Goal: Task Accomplishment & Management: Use online tool/utility

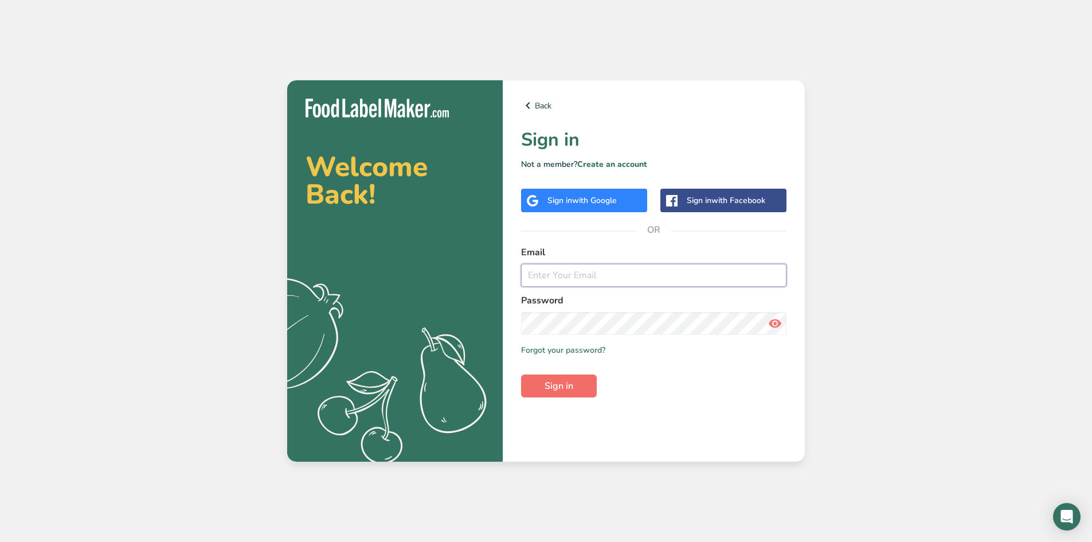
type input "[PERSON_NAME][EMAIL_ADDRESS][PERSON_NAME][DOMAIN_NAME]"
click at [571, 385] on span "Sign in" at bounding box center [558, 386] width 29 height 14
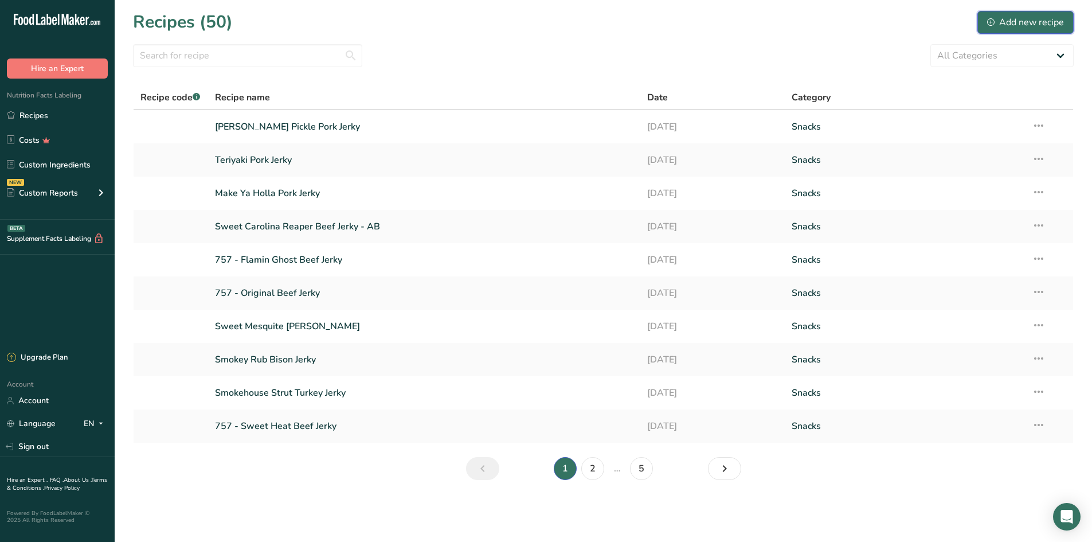
click at [997, 24] on div "Add new recipe" at bounding box center [1025, 22] width 77 height 14
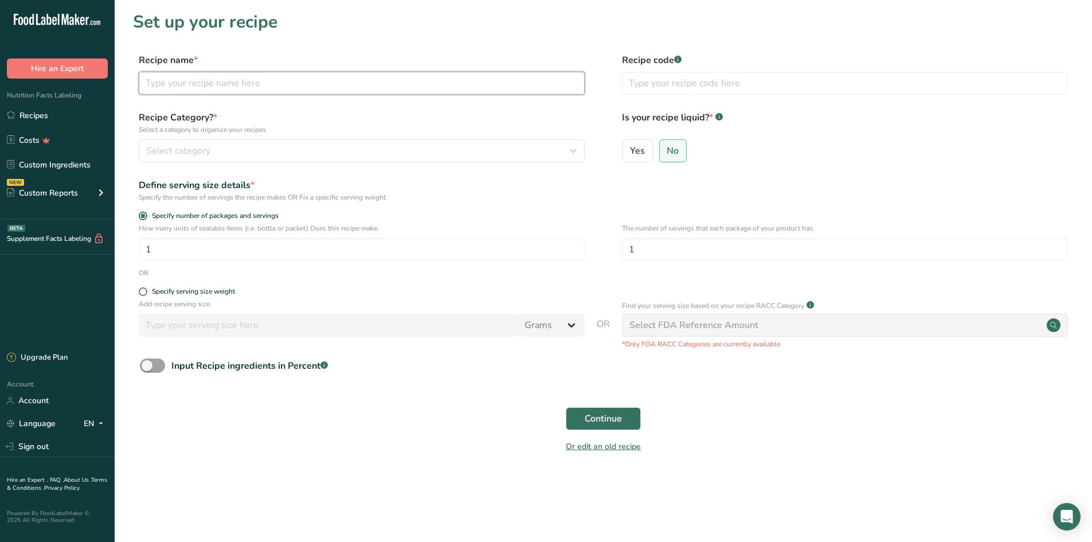
click at [192, 89] on input "text" at bounding box center [362, 83] width 446 height 23
type input "Greens Seasoning"
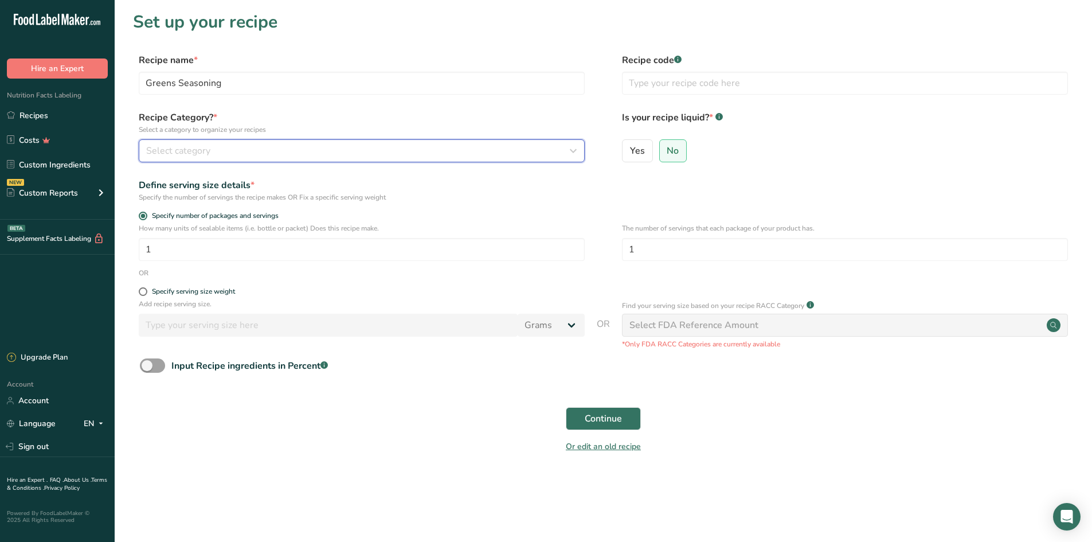
click at [187, 144] on span "Select category" at bounding box center [178, 151] width 64 height 14
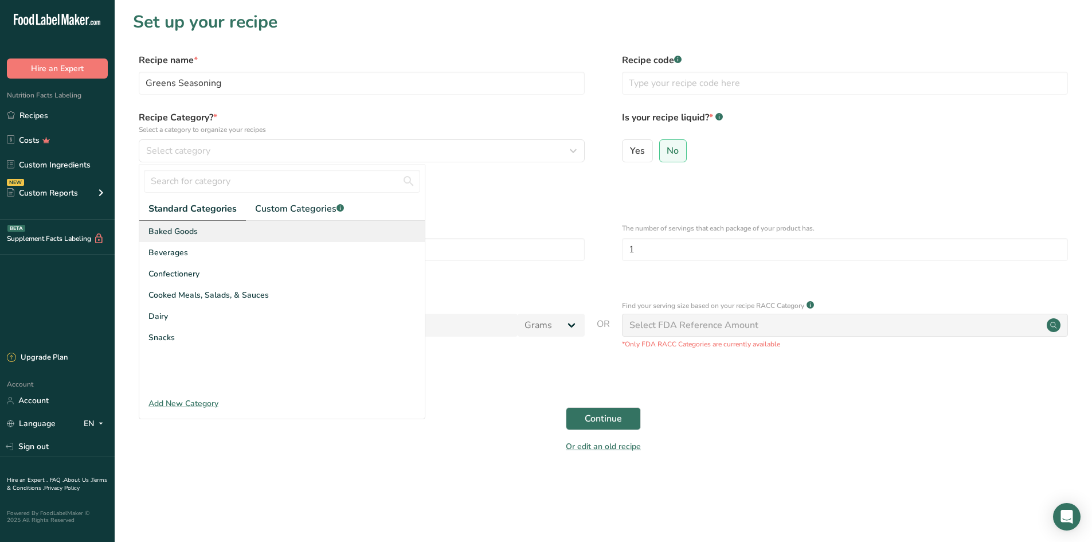
click at [160, 228] on span "Baked Goods" at bounding box center [172, 231] width 49 height 12
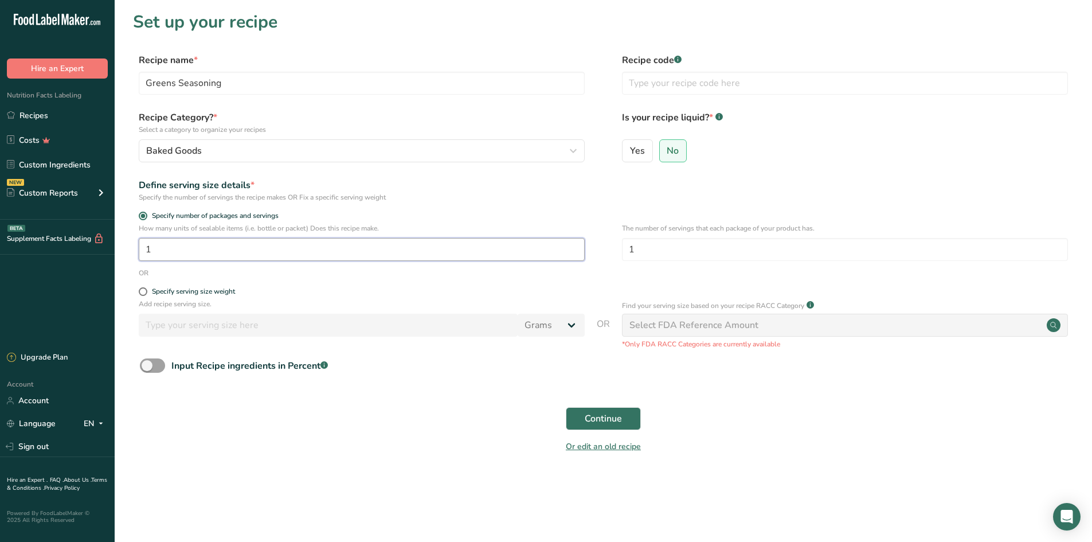
drag, startPoint x: 258, startPoint y: 256, endPoint x: 32, endPoint y: 246, distance: 226.6
click at [32, 246] on div ".a-20{fill:#fff;} Hire an Expert Nutrition Facts Labeling Recipes Costs Custom …" at bounding box center [546, 271] width 1092 height 542
type input "3.75"
click at [736, 246] on input "1" at bounding box center [845, 249] width 446 height 23
click at [668, 246] on input "1" at bounding box center [845, 249] width 446 height 23
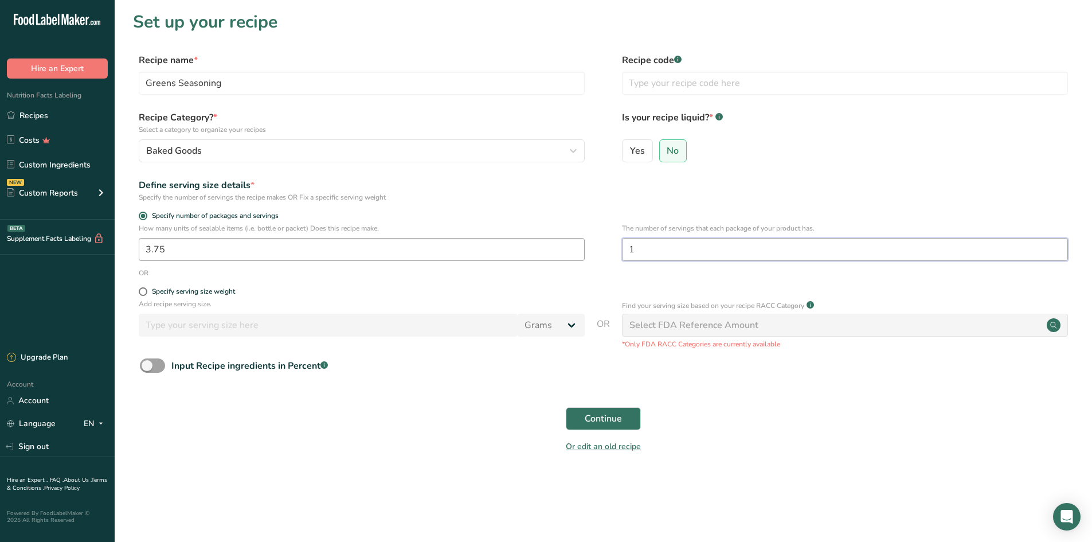
drag, startPoint x: 668, startPoint y: 246, endPoint x: 581, endPoint y: 247, distance: 87.7
click at [594, 248] on div "How many units of sealable items (i.e. bottle or packet) Does this recipe make.…" at bounding box center [603, 245] width 940 height 45
type input "220"
click at [639, 200] on div "Define serving size details * Specify the number of servings the recipe makes O…" at bounding box center [603, 190] width 940 height 24
click at [472, 204] on form "Recipe name * Greens Seasoning Recipe code .a-a{fill:#347362;}.b-a{fill:#fff;} …" at bounding box center [603, 256] width 940 height 406
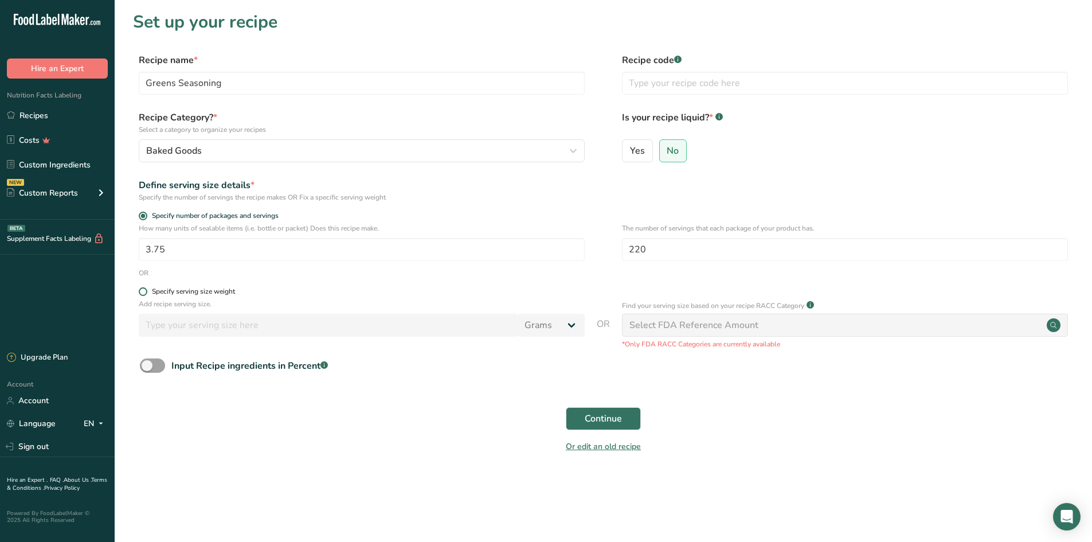
click at [144, 293] on span at bounding box center [143, 291] width 9 height 9
click at [144, 293] on input "Specify serving size weight" at bounding box center [142, 291] width 7 height 7
radio input "true"
radio input "false"
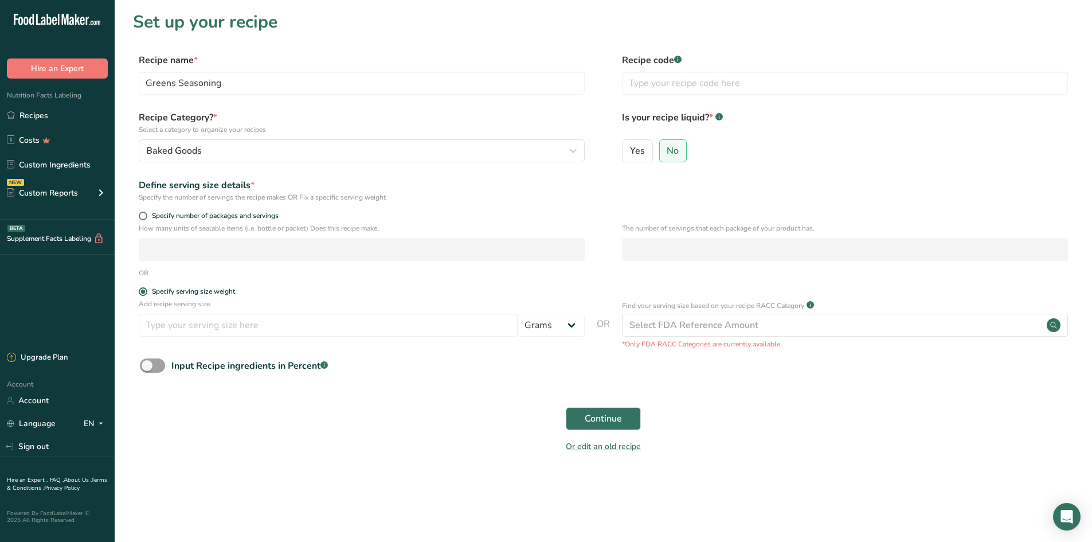
click at [144, 207] on form "Recipe name * Greens Seasoning Recipe code .a-a{fill:#347362;}.b-a{fill:#fff;} …" at bounding box center [603, 256] width 940 height 406
click at [139, 218] on span at bounding box center [143, 215] width 9 height 9
click at [139, 218] on input "Specify number of packages and servings" at bounding box center [142, 215] width 7 height 7
radio input "true"
radio input "false"
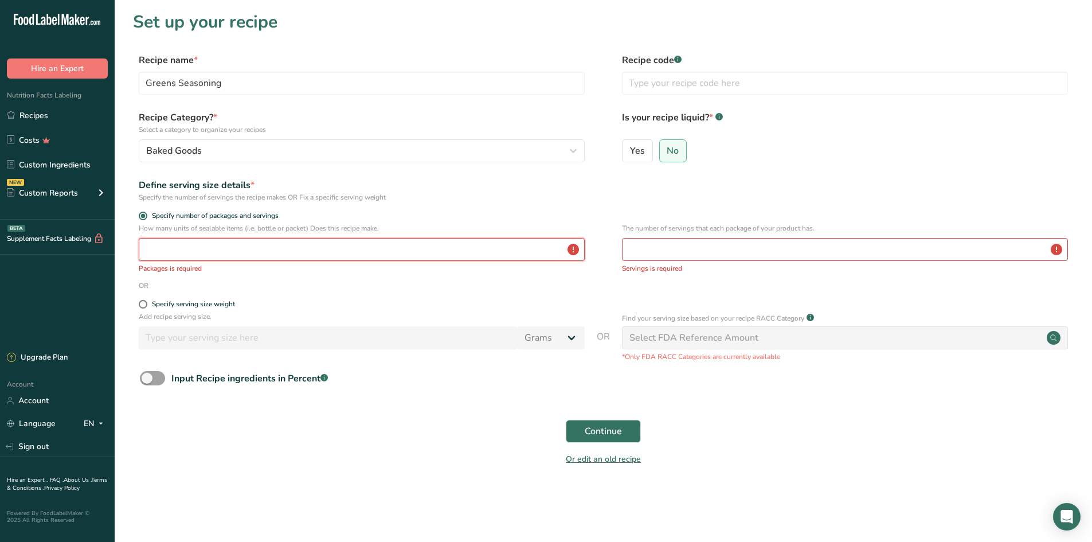
click at [185, 252] on input "number" at bounding box center [362, 249] width 446 height 23
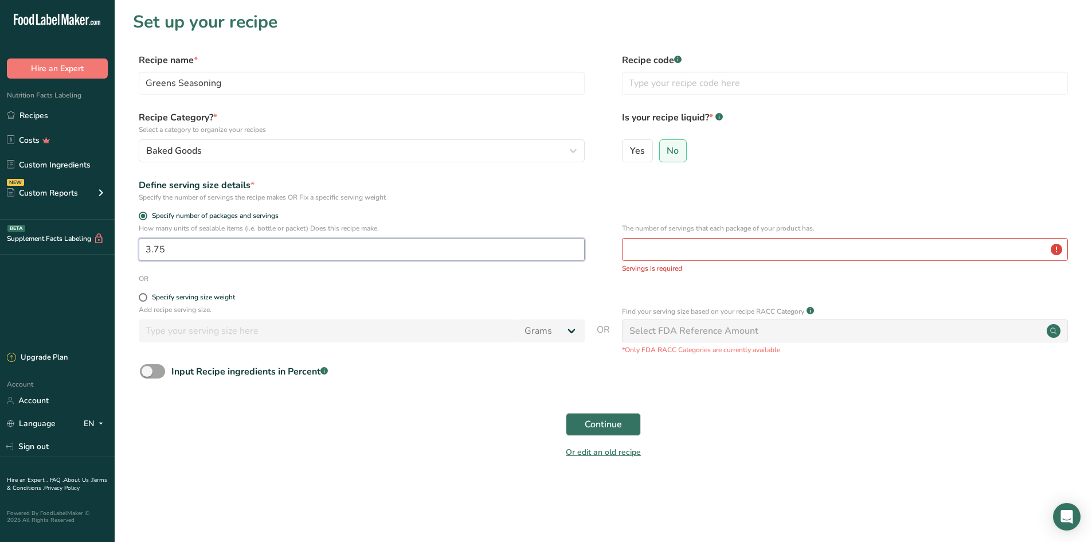
drag, startPoint x: 198, startPoint y: 250, endPoint x: 154, endPoint y: 246, distance: 44.8
click at [154, 246] on input "3.75" at bounding box center [362, 249] width 446 height 23
type input "3.84"
click at [656, 257] on input "number" at bounding box center [845, 249] width 446 height 23
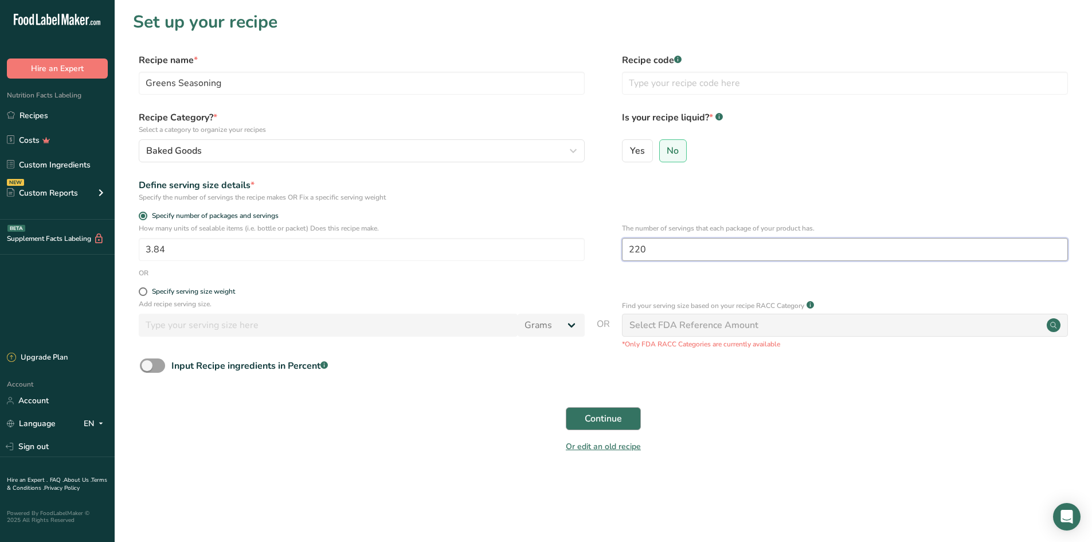
type input "220"
click at [615, 428] on button "Continue" at bounding box center [603, 418] width 75 height 23
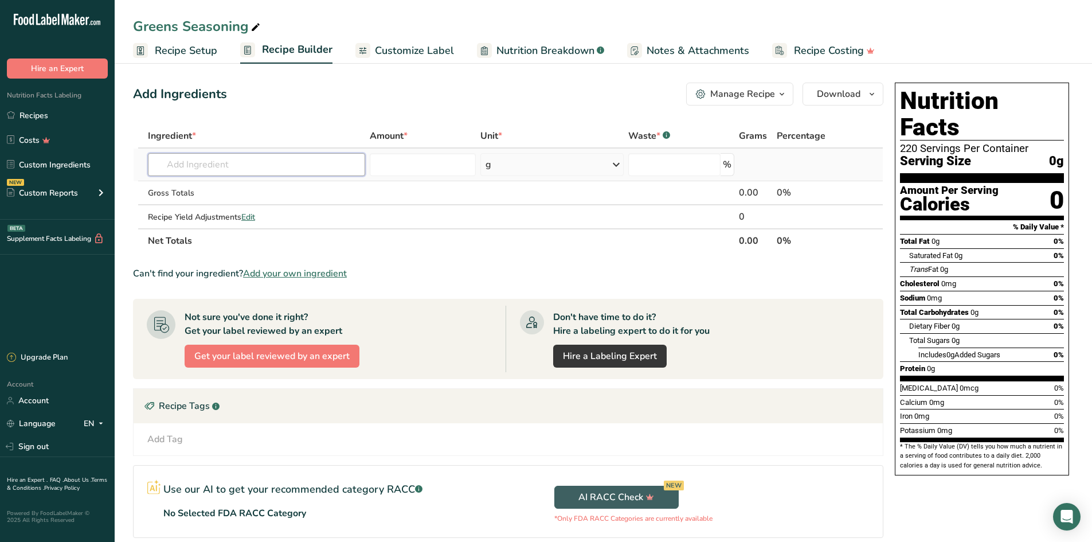
click at [210, 162] on input "text" at bounding box center [256, 164] width 217 height 23
type input "Kosher"
click at [213, 182] on div "Kosher Salt" at bounding box center [247, 188] width 181 height 12
type input "Kosher Salt"
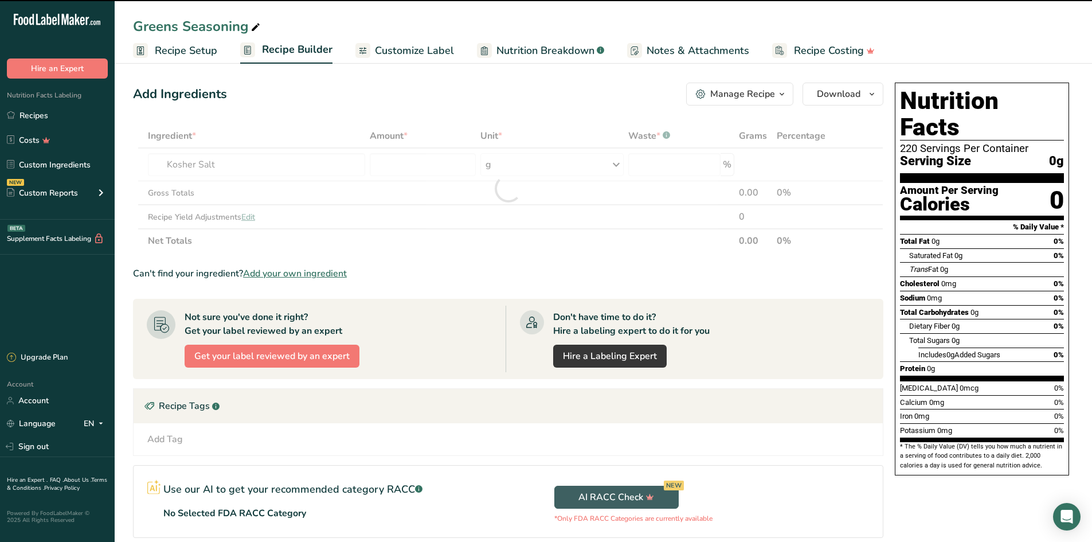
type input "0"
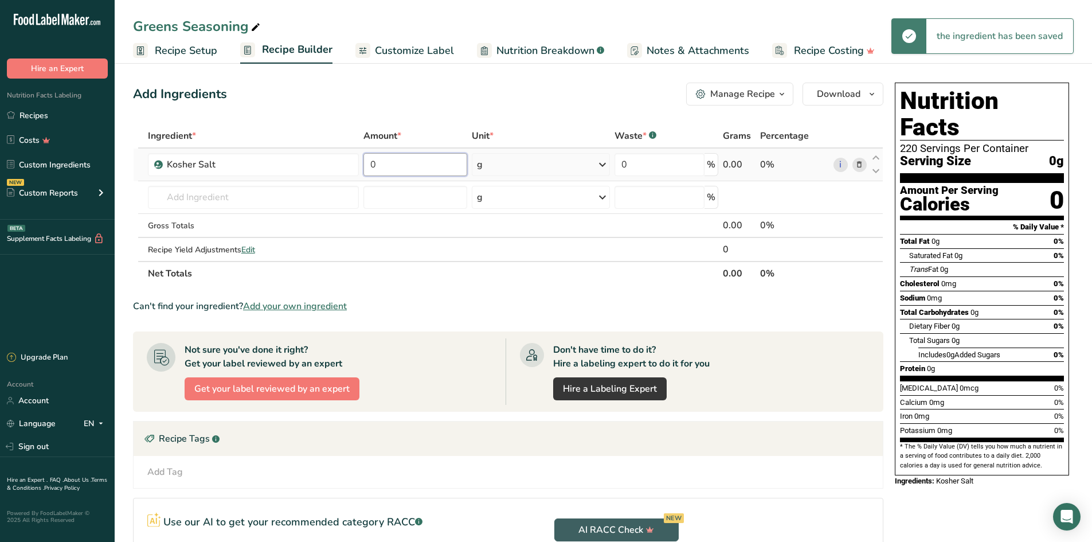
click at [390, 168] on input "0" at bounding box center [415, 164] width 104 height 23
drag, startPoint x: 387, startPoint y: 167, endPoint x: 366, endPoint y: 164, distance: 21.3
click at [366, 164] on input "0" at bounding box center [415, 164] width 104 height 23
type input "300"
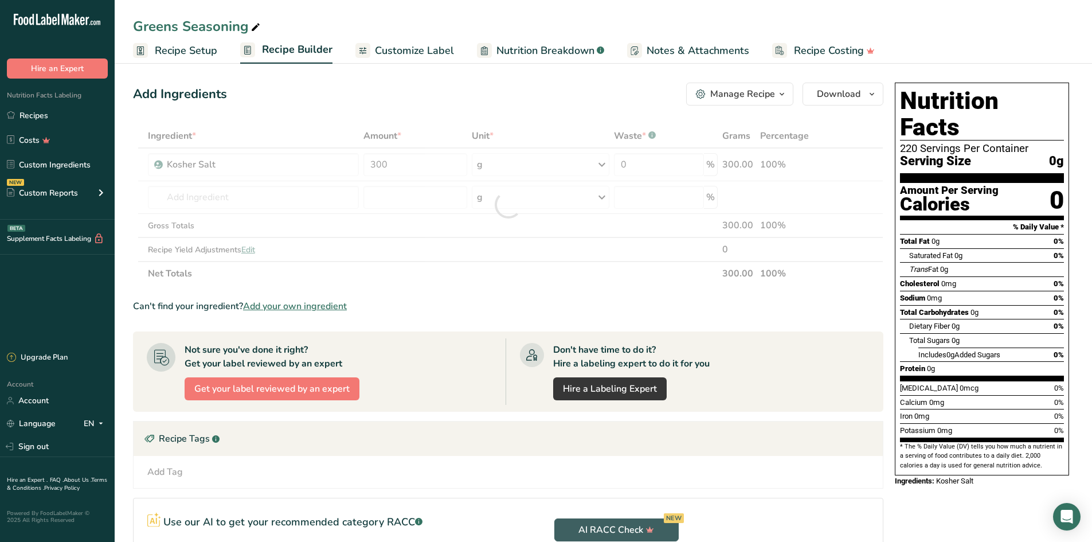
click at [305, 100] on div "Add Ingredients Manage Recipe Delete Recipe Duplicate Recipe Scale Recipe Save …" at bounding box center [508, 94] width 750 height 23
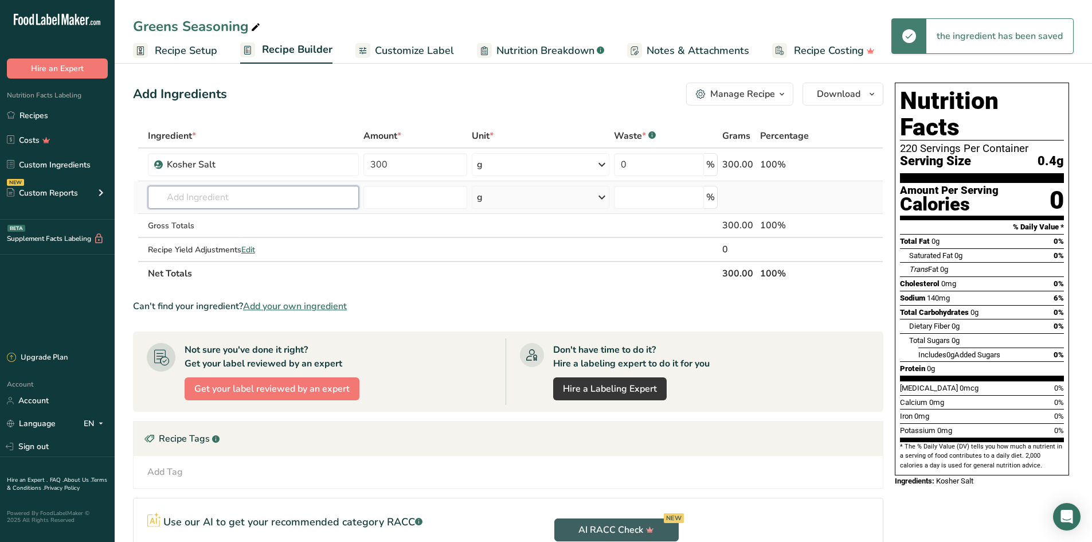
click at [195, 197] on input "text" at bounding box center [253, 197] width 211 height 23
type input "C"
type input "B"
click at [168, 198] on input "text" at bounding box center [253, 197] width 211 height 23
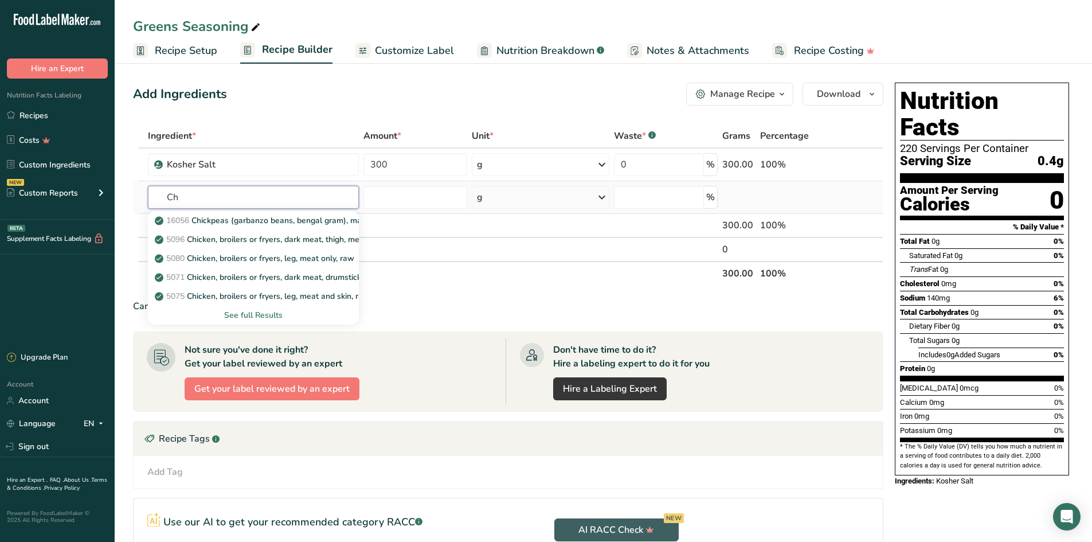
type input "C"
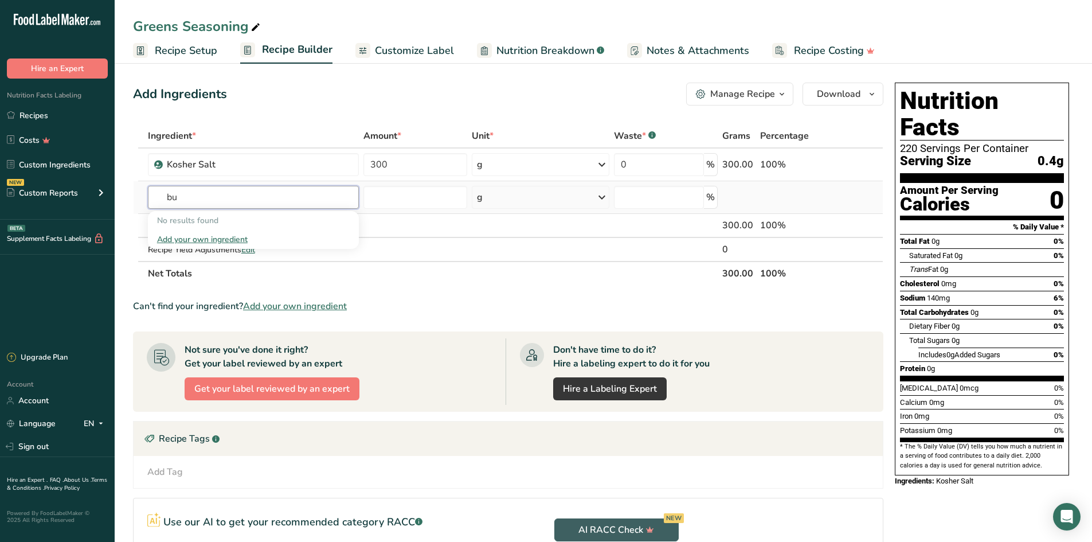
type input "b"
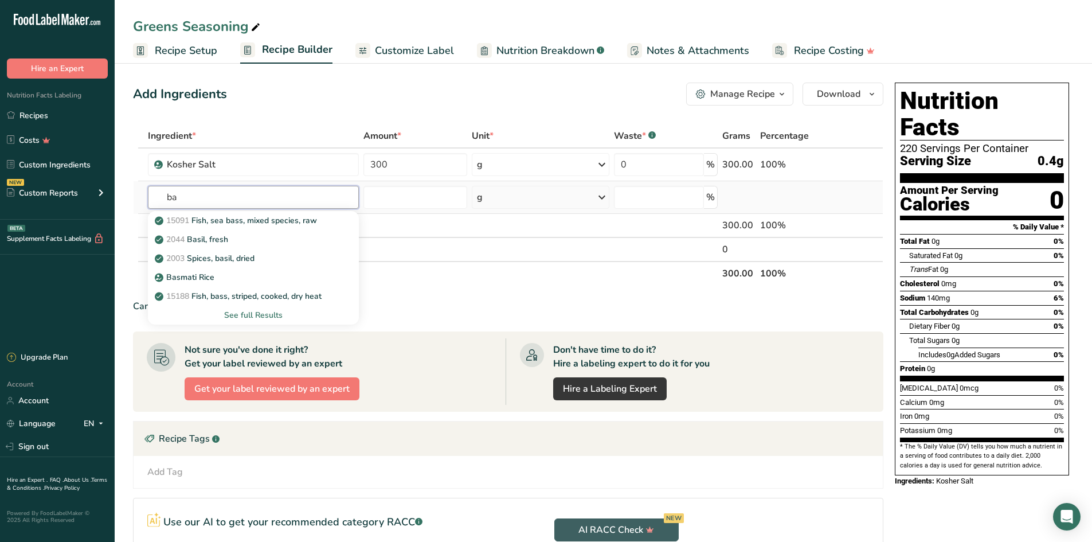
type input "b"
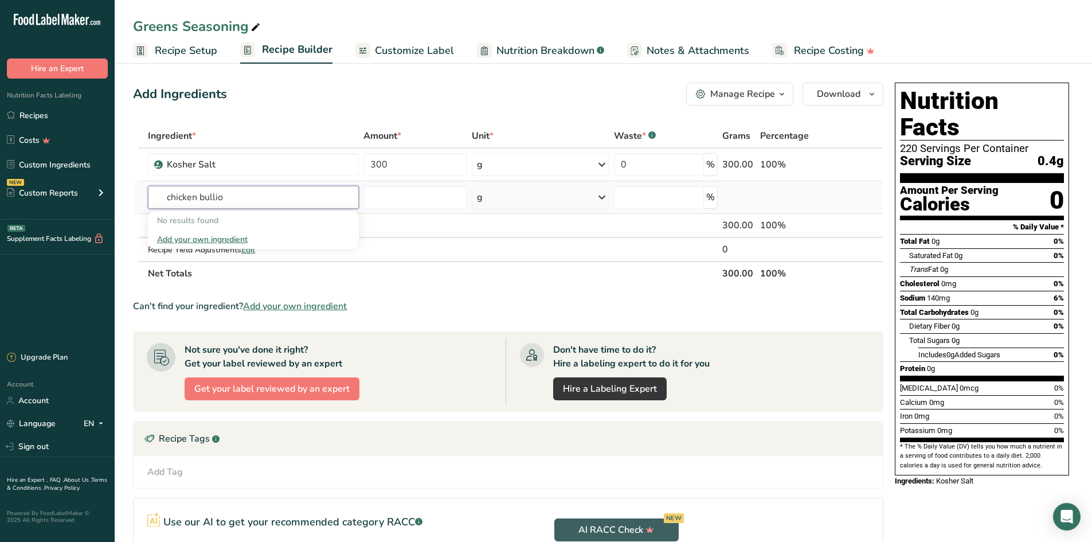
type input "chicken bullio"
click at [177, 236] on div "Add your own ingredient" at bounding box center [253, 239] width 193 height 12
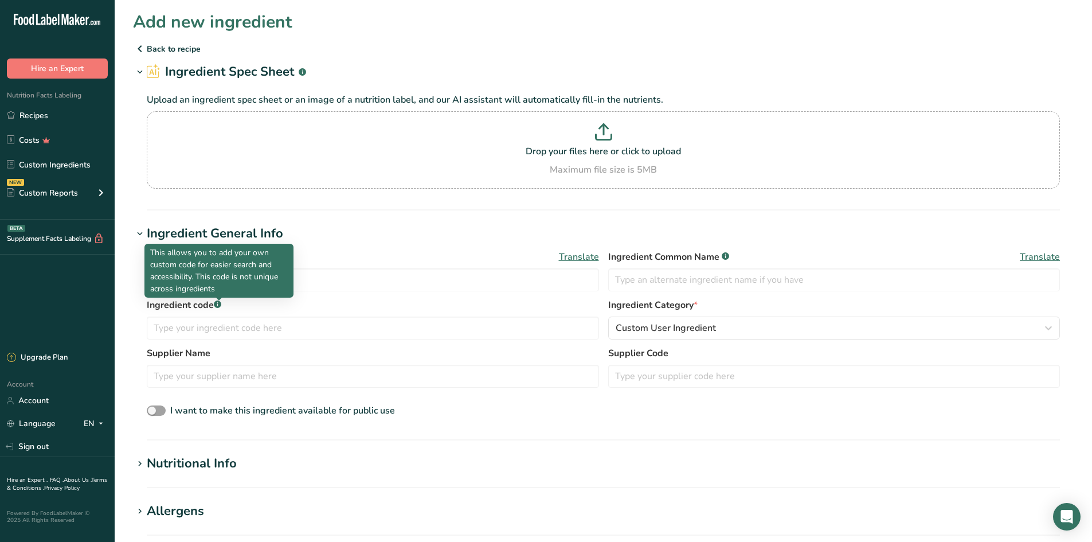
click at [197, 279] on p "This allows you to add your own custom code for easier search and accessibility…" at bounding box center [219, 270] width 138 height 48
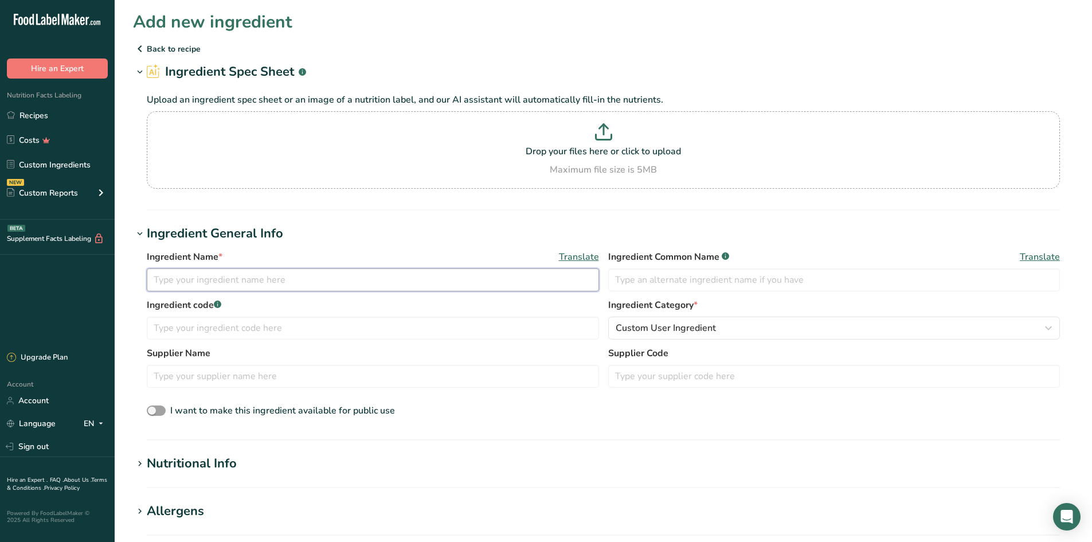
click at [334, 280] on input "text" at bounding box center [373, 279] width 452 height 23
type input "[PERSON_NAME] Chicken Flavor Bullion"
click at [203, 326] on input "text" at bounding box center [373, 327] width 452 height 23
click at [257, 374] on input "text" at bounding box center [373, 375] width 452 height 23
type input "[PERSON_NAME]"
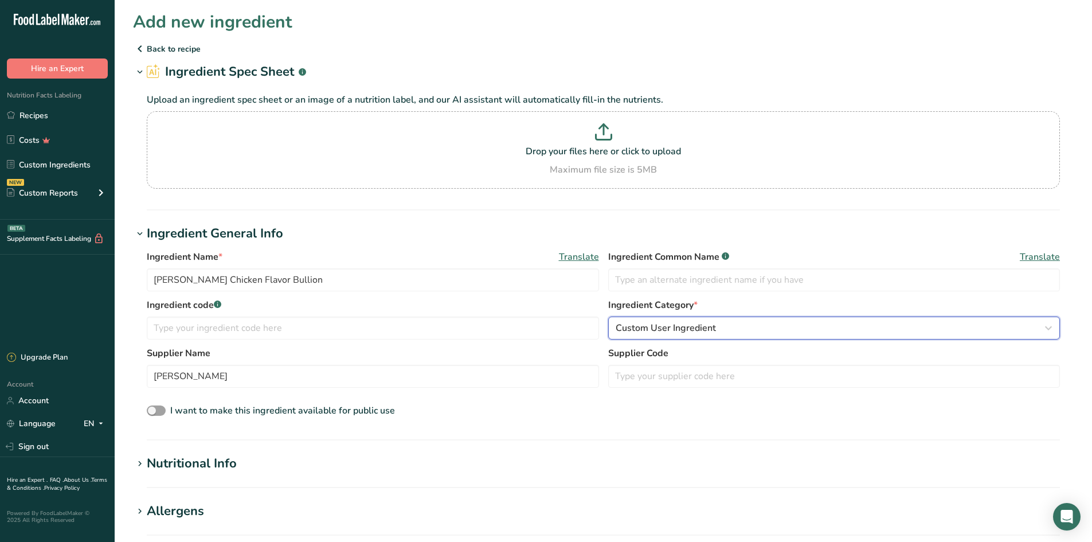
click at [744, 325] on div "Custom User Ingredient" at bounding box center [831, 328] width 430 height 14
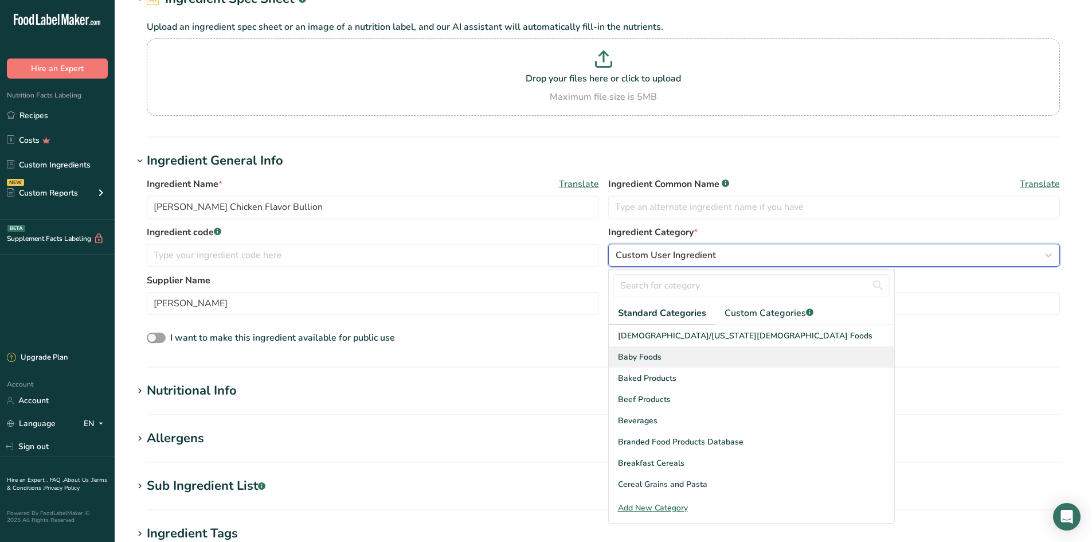
scroll to position [96, 0]
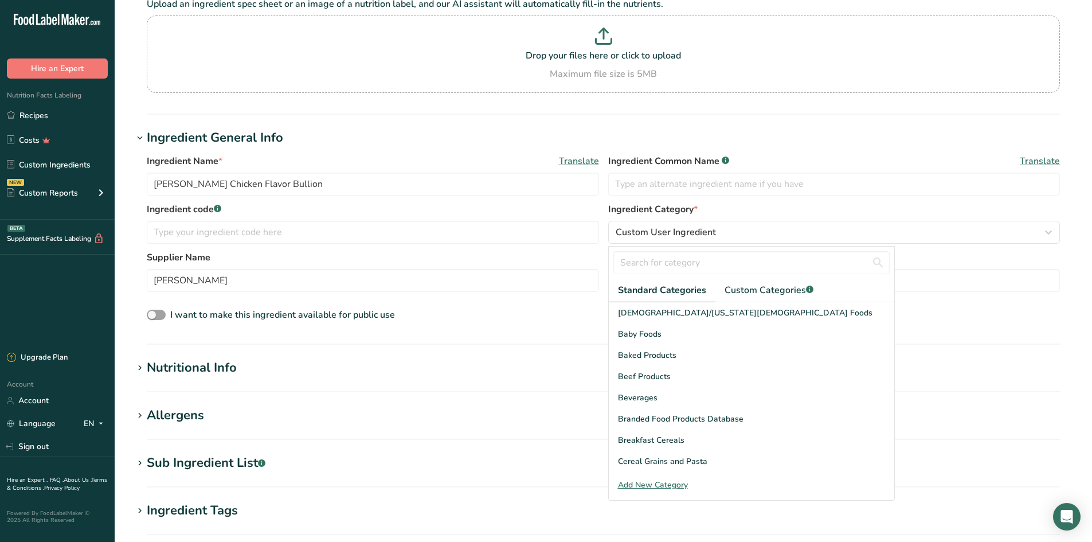
click at [659, 485] on div "Add New Category" at bounding box center [751, 485] width 285 height 12
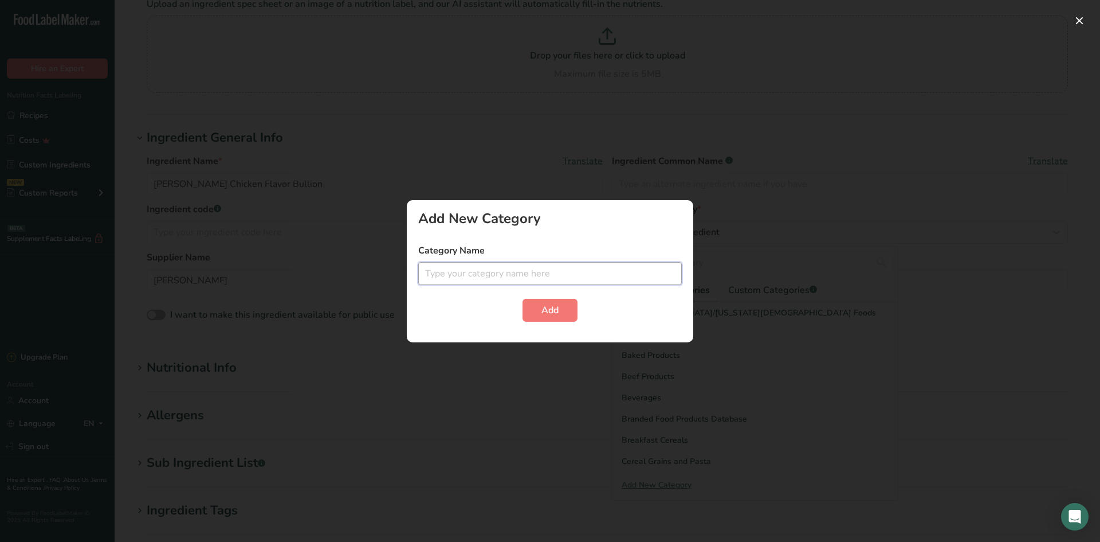
click at [470, 282] on input "text" at bounding box center [550, 273] width 264 height 23
type input "Spices"
click at [523, 299] on button "Add" at bounding box center [550, 310] width 55 height 23
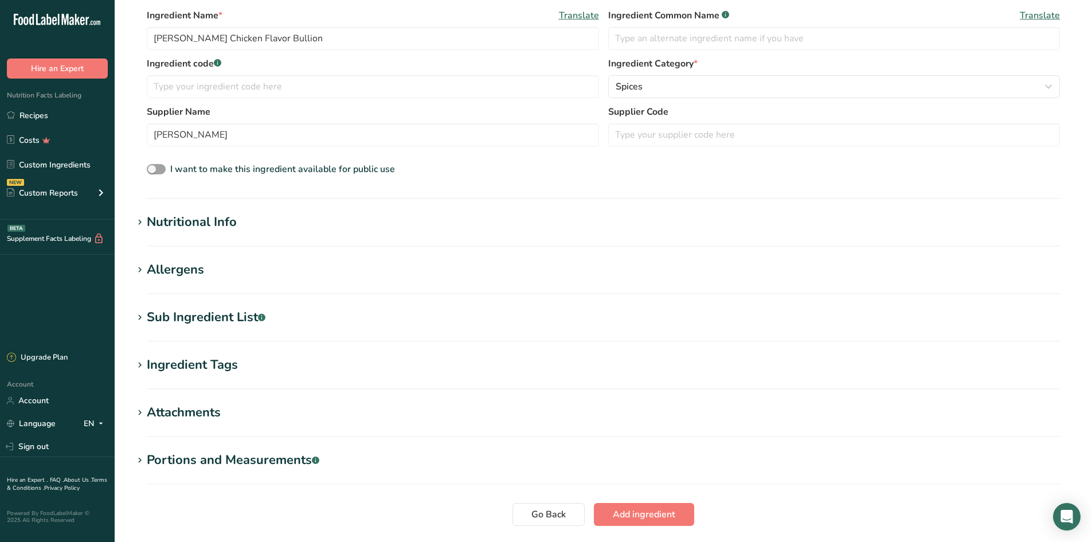
scroll to position [287, 0]
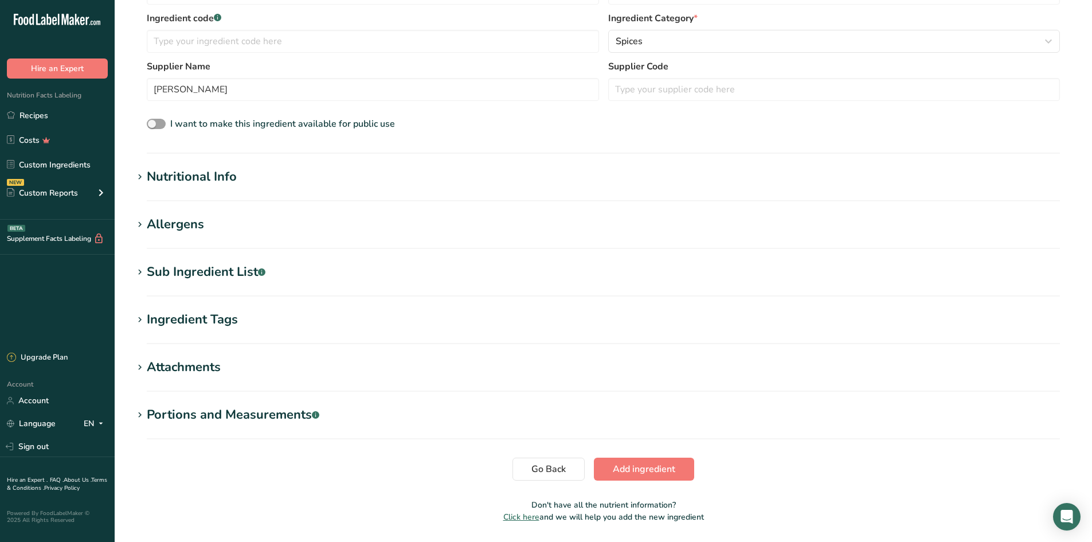
click at [150, 171] on div "Nutritional Info" at bounding box center [192, 176] width 90 height 19
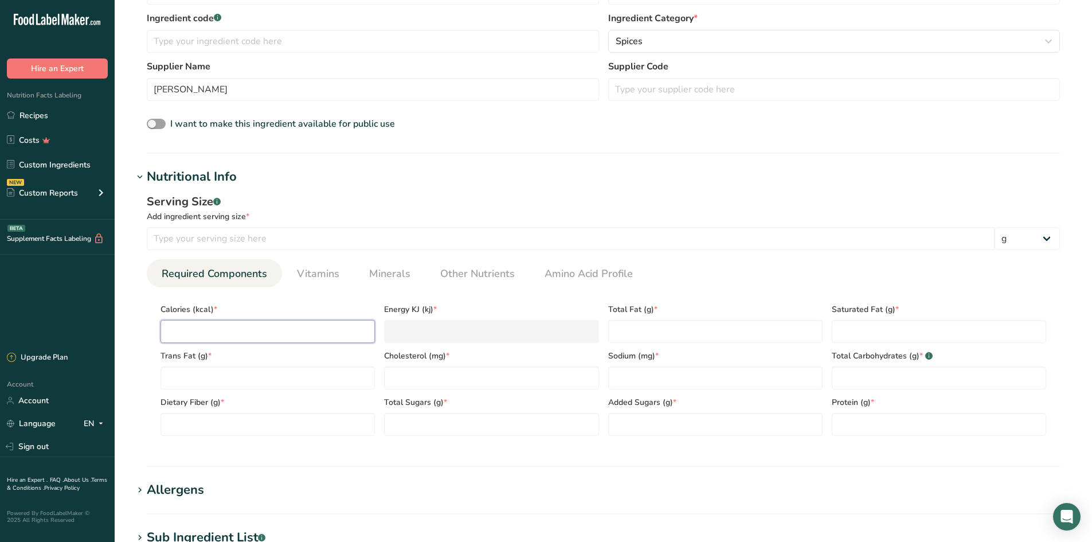
click at [197, 334] on input "number" at bounding box center [267, 331] width 214 height 23
type input "2"
type KJ "8.4"
type input "20"
type KJ "83.7"
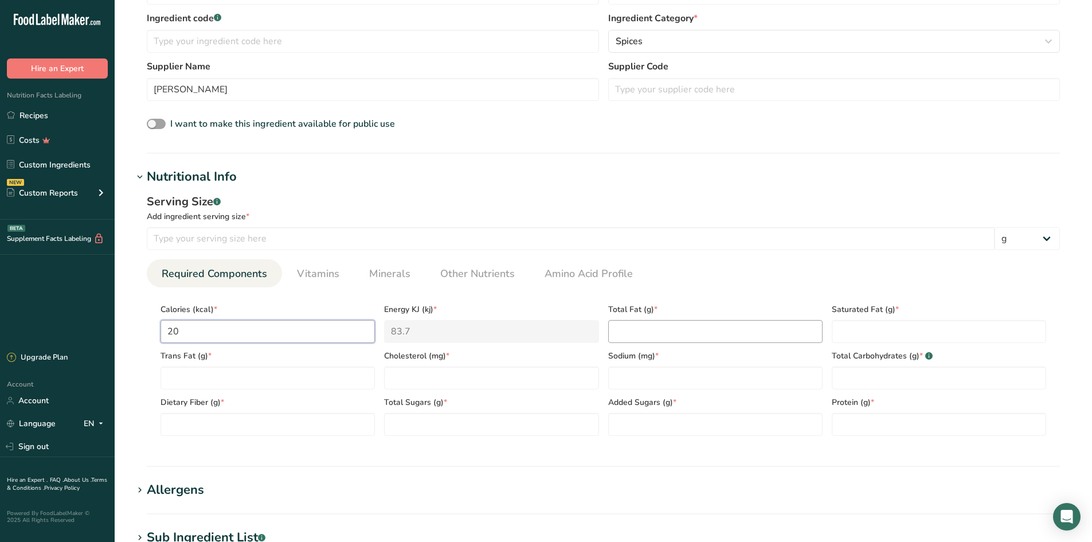
type input "20"
click at [629, 325] on Fat "number" at bounding box center [715, 331] width 214 height 23
type Fat "1.5"
click at [850, 330] on Fat "number" at bounding box center [939, 331] width 214 height 23
type Fat "1"
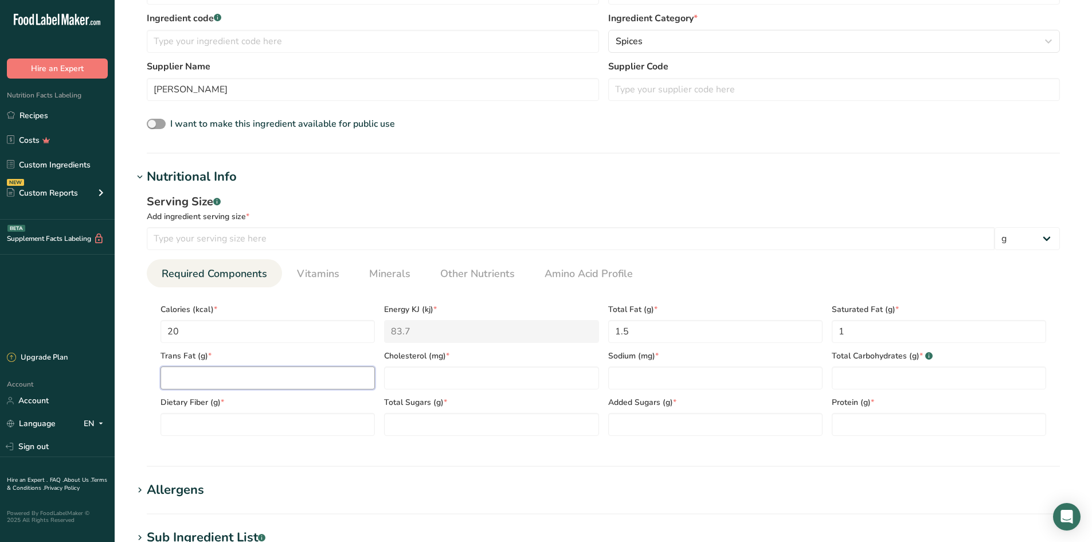
click at [221, 375] on Fat "number" at bounding box center [267, 377] width 214 height 23
type Fat "0"
click at [440, 382] on input "number" at bounding box center [491, 377] width 214 height 23
type input "0"
click at [626, 379] on input "number" at bounding box center [715, 377] width 214 height 23
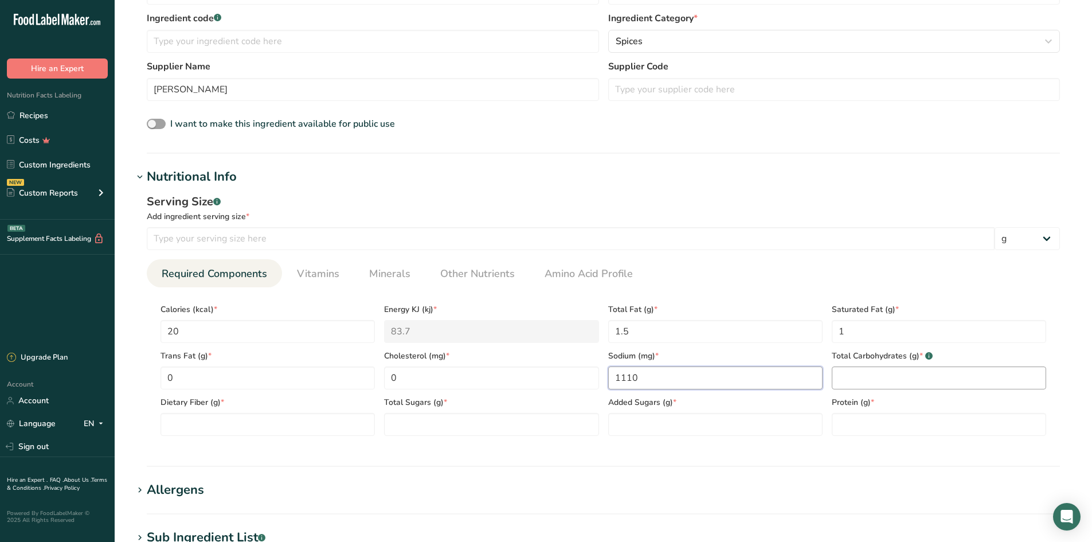
type input "1110"
click at [871, 382] on Carbohydrates "number" at bounding box center [939, 377] width 214 height 23
type Carbohydrates "1"
click at [185, 420] on Fiber "number" at bounding box center [267, 424] width 214 height 23
type Fiber "0"
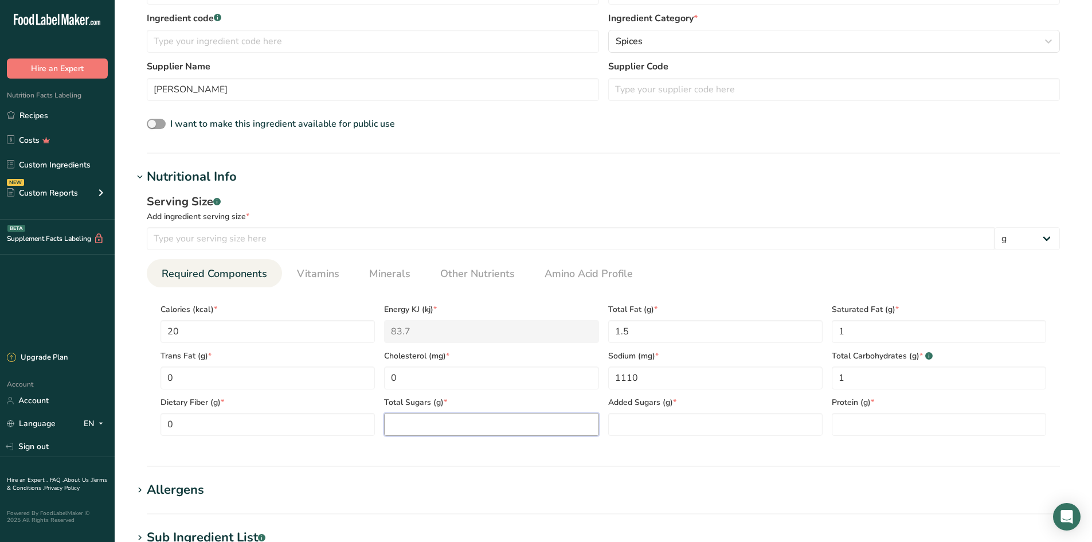
click at [471, 421] on Sugars "number" at bounding box center [491, 424] width 214 height 23
type Sugars "0"
click at [665, 433] on Sugars "number" at bounding box center [715, 424] width 214 height 23
type Sugars "0"
click at [866, 430] on input "number" at bounding box center [939, 424] width 214 height 23
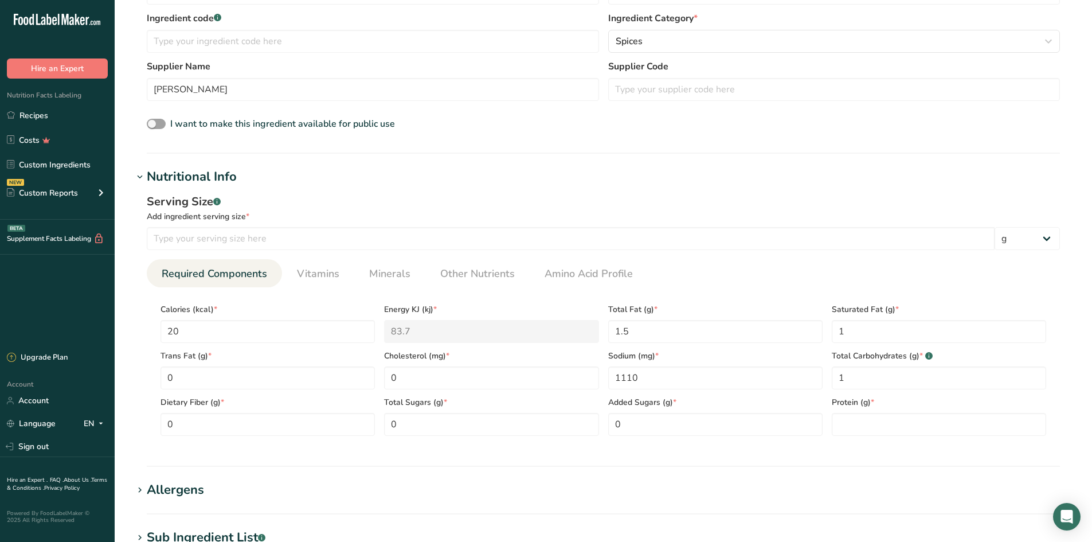
click at [856, 409] on div "Protein (g) *" at bounding box center [939, 412] width 224 height 46
click at [850, 430] on input "number" at bounding box center [939, 424] width 214 height 23
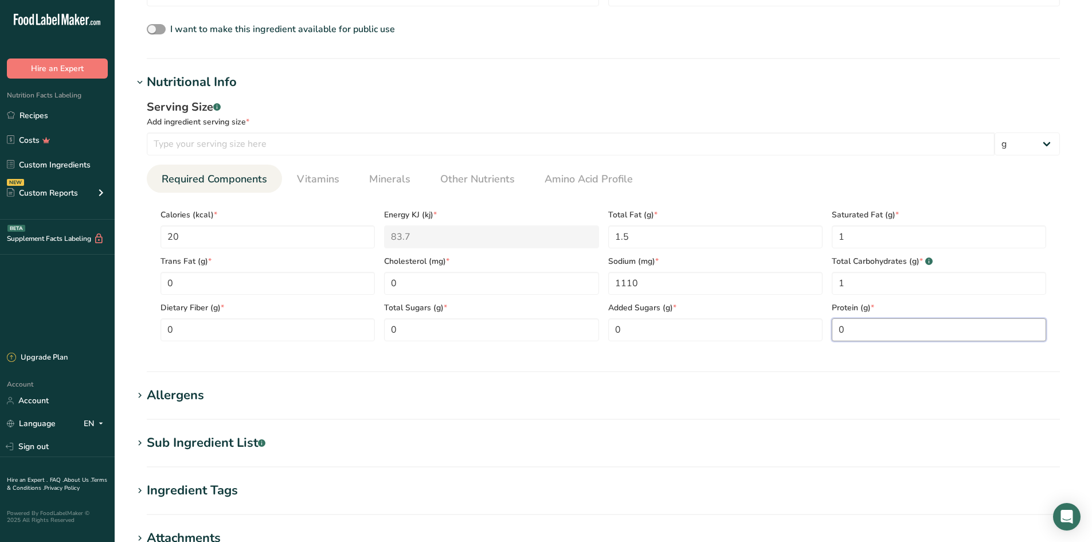
scroll to position [477, 0]
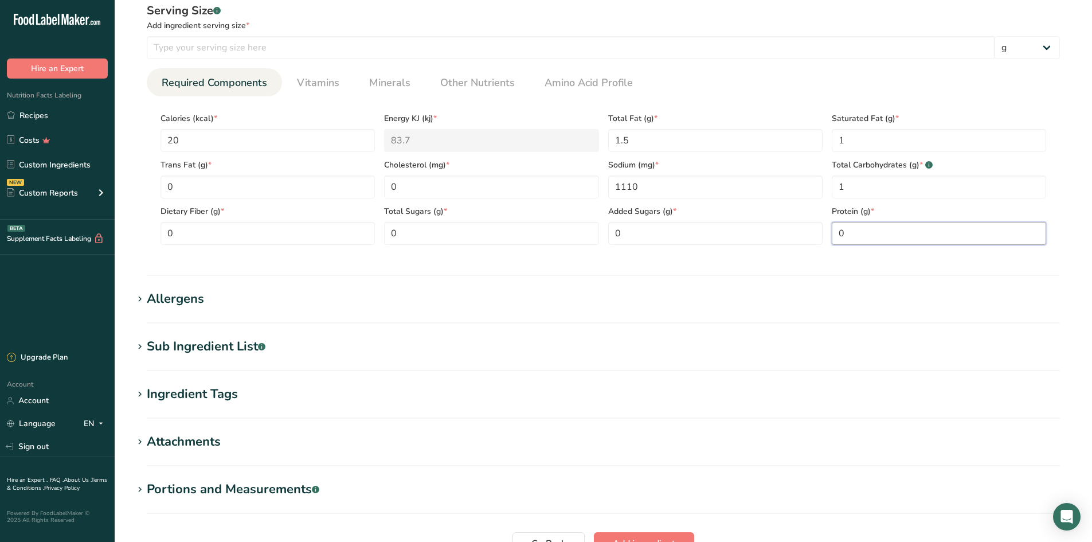
type input "0"
click at [202, 303] on div "Allergens" at bounding box center [175, 298] width 57 height 19
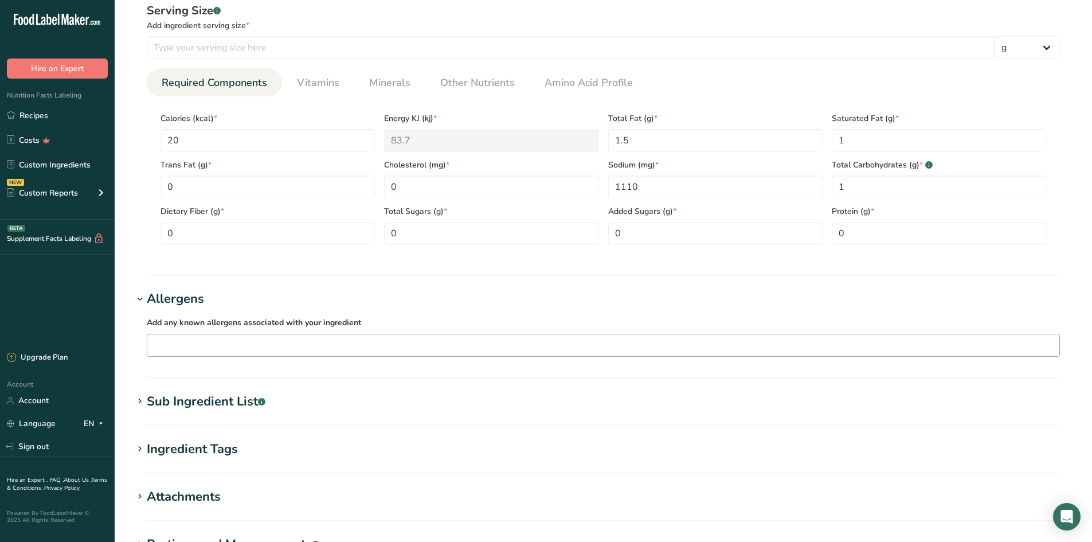
click at [198, 351] on input "text" at bounding box center [603, 345] width 912 height 18
click at [209, 279] on section "Add new ingredient Back to recipe Ingredient Spec Sheet .a-a{fill:#347362;}.b-a…" at bounding box center [603, 97] width 977 height 1148
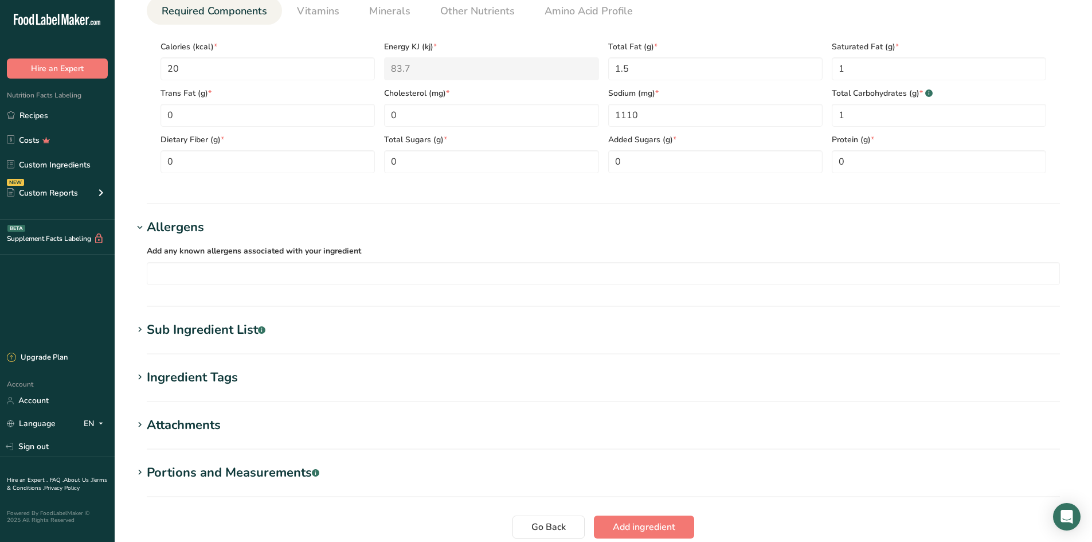
scroll to position [573, 0]
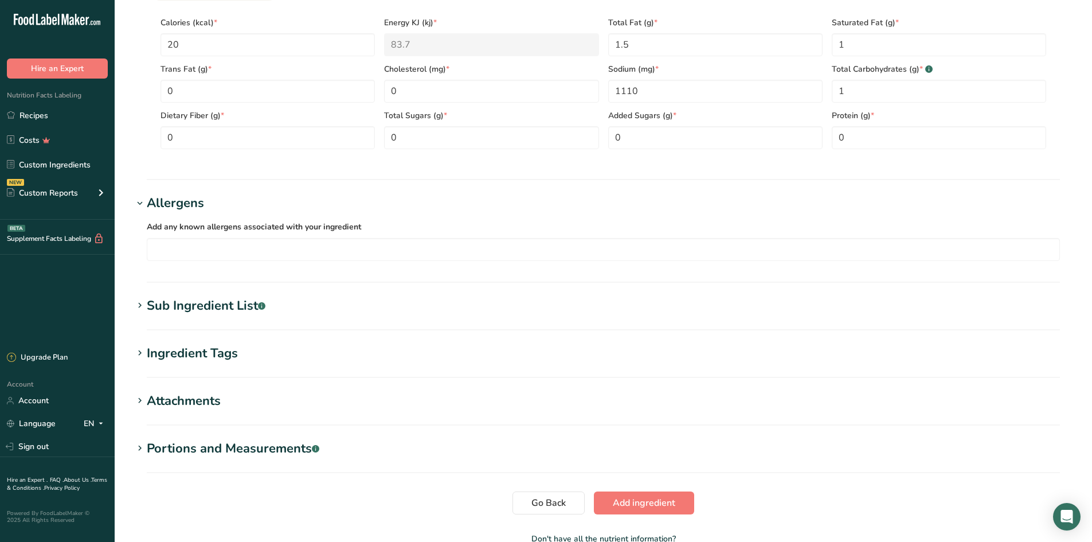
click at [187, 308] on div "Sub Ingredient List .a-a{fill:#347362;}.b-a{fill:#fff;}" at bounding box center [206, 305] width 119 height 19
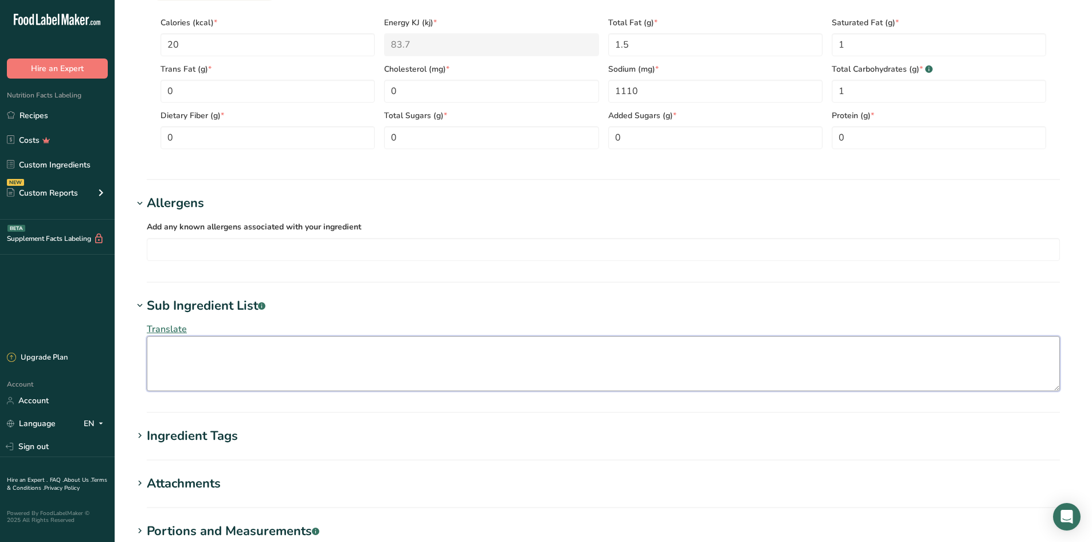
click at [195, 353] on textarea at bounding box center [603, 363] width 913 height 55
click at [205, 443] on div "Ingredient Tags" at bounding box center [192, 435] width 91 height 19
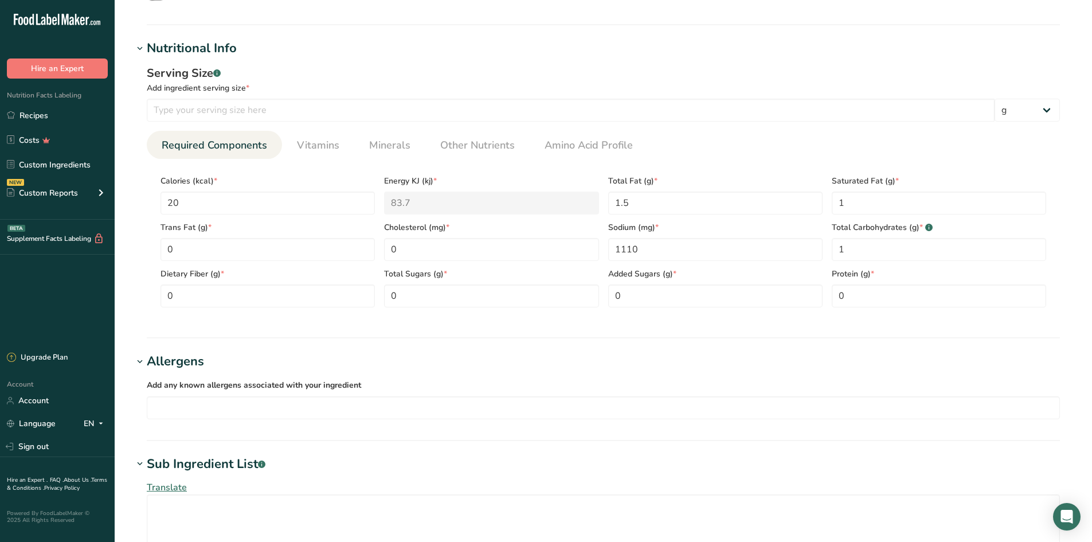
scroll to position [669, 0]
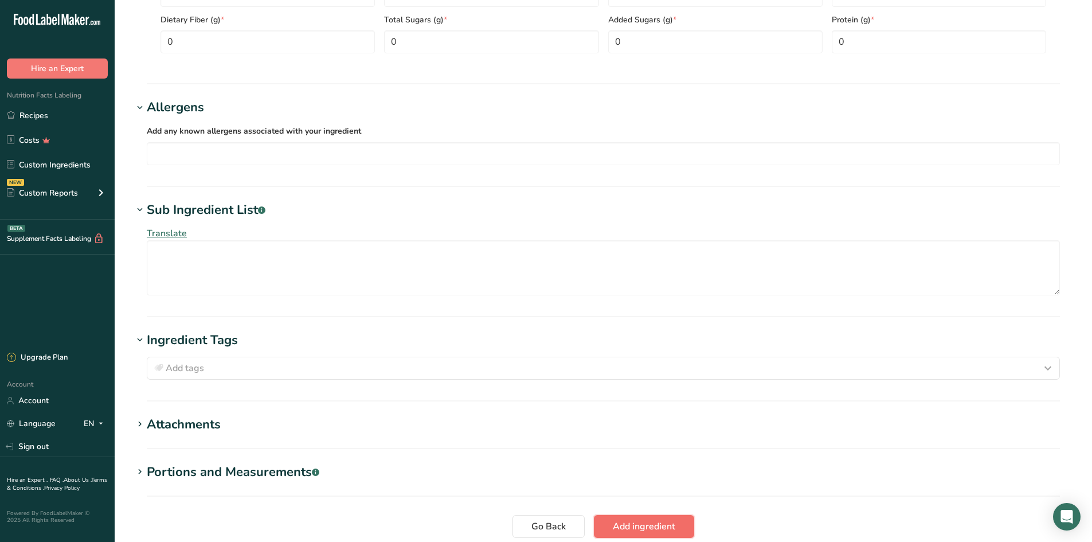
click at [644, 527] on span "Add ingredient" at bounding box center [644, 526] width 62 height 14
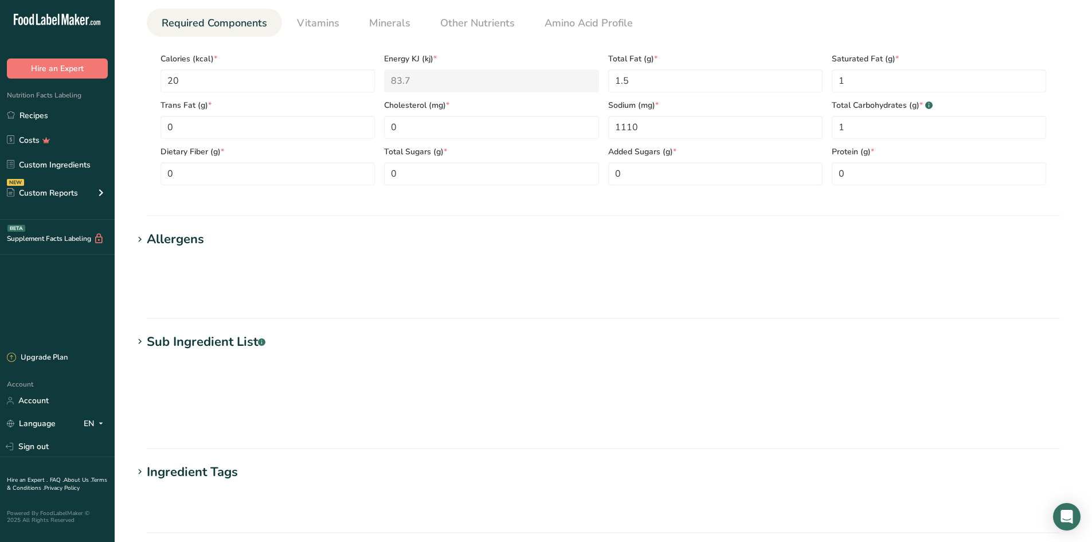
scroll to position [304, 0]
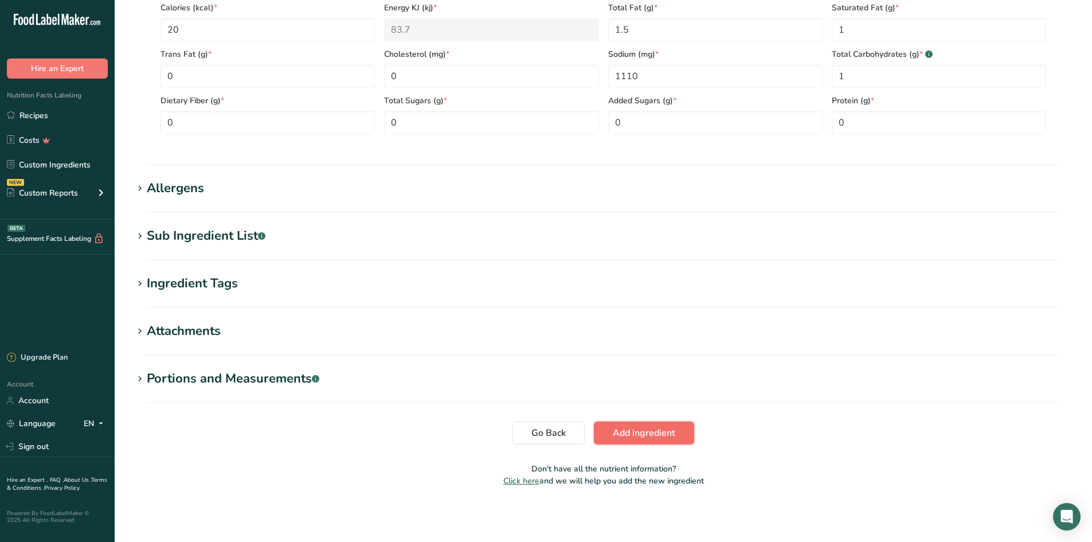
click at [642, 435] on span "Add ingredient" at bounding box center [644, 433] width 62 height 14
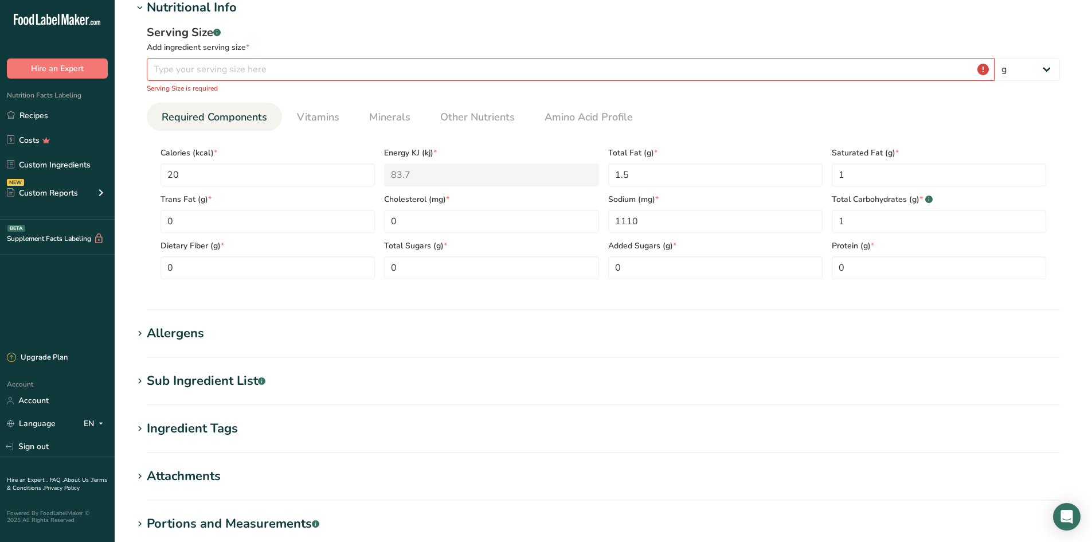
scroll to position [158, 0]
click at [191, 63] on input "number" at bounding box center [571, 71] width 848 height 23
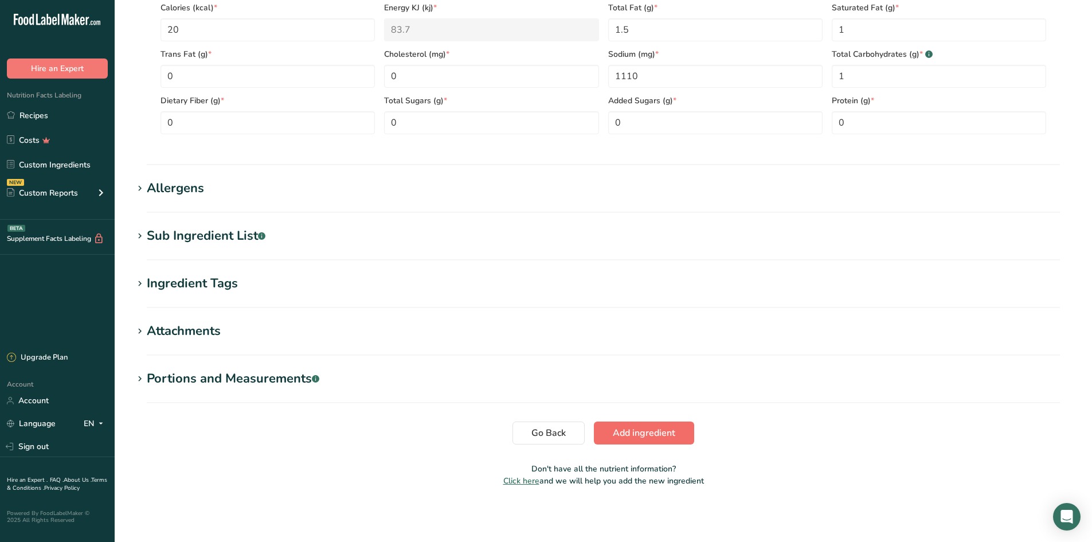
type input "6"
click at [635, 435] on span "Add ingredient" at bounding box center [644, 433] width 62 height 14
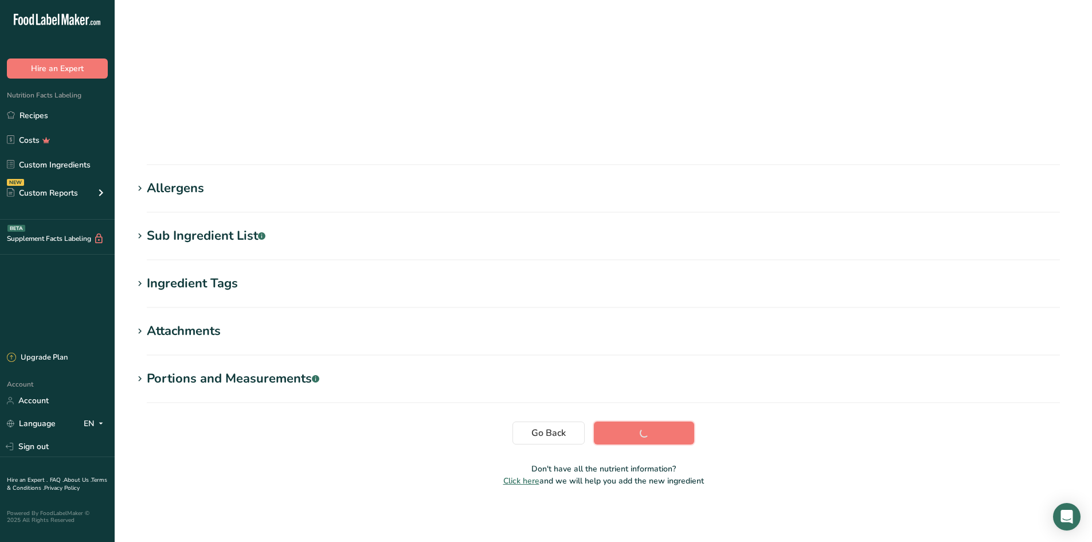
scroll to position [26, 0]
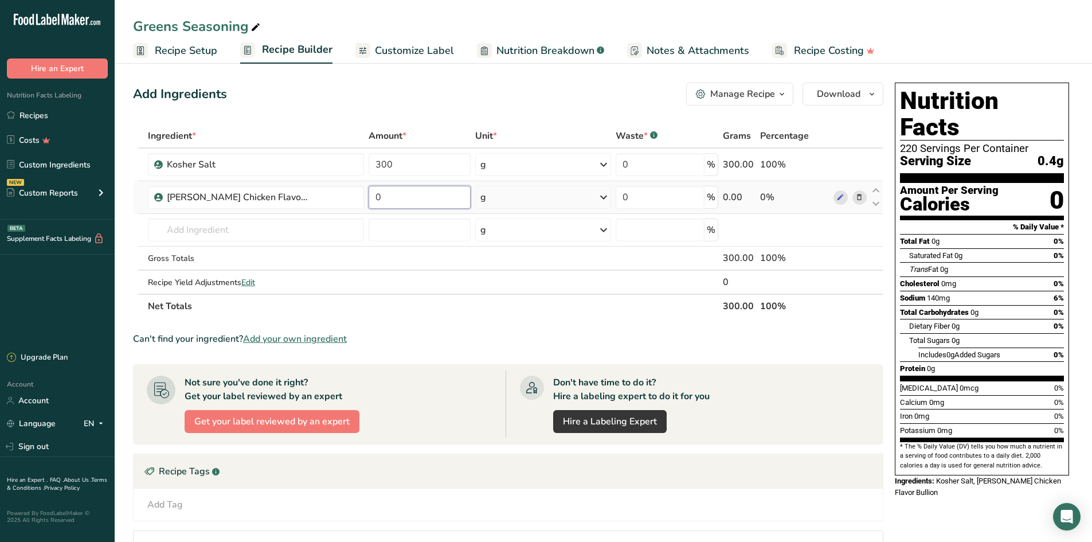
click at [405, 192] on input "0" at bounding box center [420, 197] width 102 height 23
drag, startPoint x: 405, startPoint y: 192, endPoint x: 358, endPoint y: 184, distance: 47.7
click at [358, 184] on tr "[PERSON_NAME] Chicken Flavor Bullion 0 g Weight Units g kg mg See more Volume U…" at bounding box center [508, 197] width 749 height 33
type input "150"
click at [262, 228] on div "Ingredient * Amount * Unit * Waste * .a-a{fill:#347362;}.b-a{fill:#fff;} Grams …" at bounding box center [508, 221] width 750 height 194
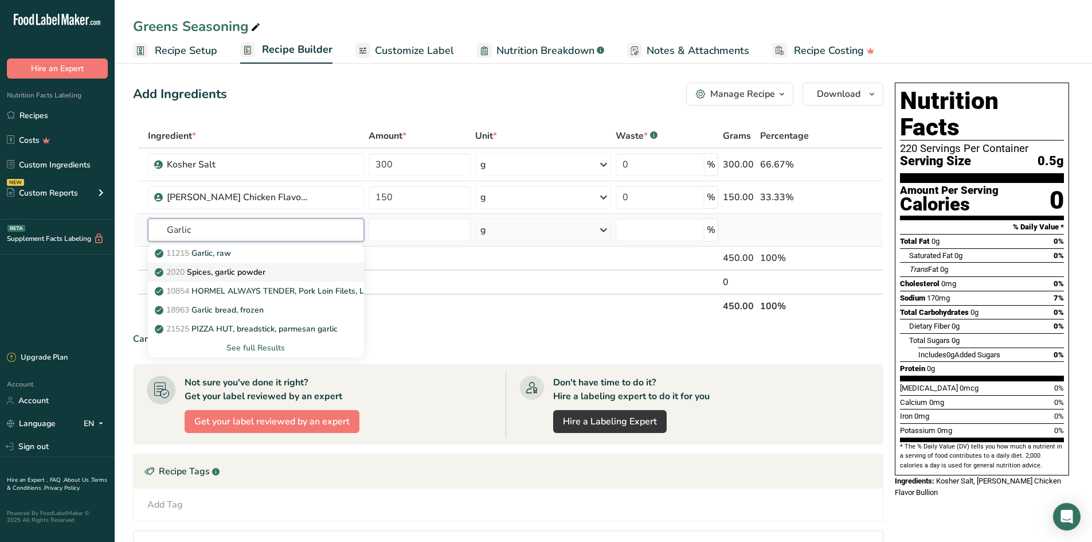
type input "Garlic"
click at [265, 264] on link "2020 Spices, garlic powder" at bounding box center [256, 271] width 216 height 19
type input "Spices, garlic powder"
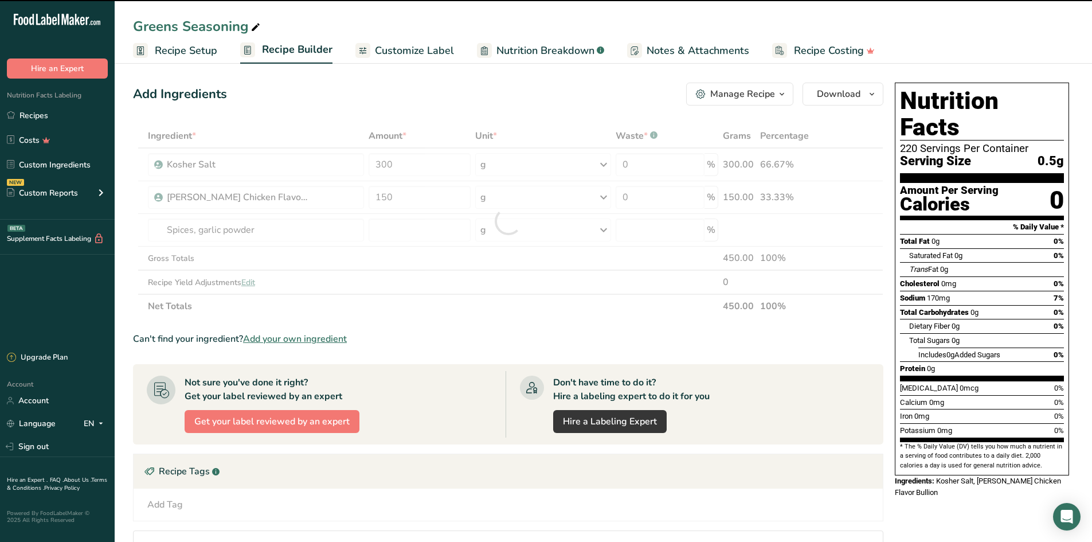
type input "0"
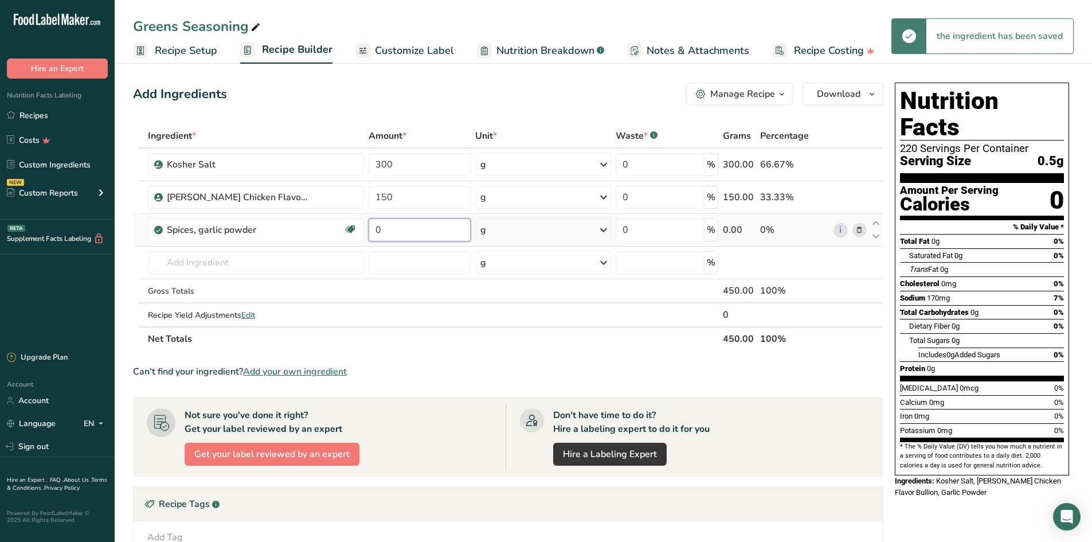
click at [396, 232] on input "0" at bounding box center [420, 229] width 102 height 23
drag, startPoint x: 396, startPoint y: 232, endPoint x: 365, endPoint y: 230, distance: 31.0
click at [366, 230] on td "0" at bounding box center [419, 230] width 107 height 33
type input "100"
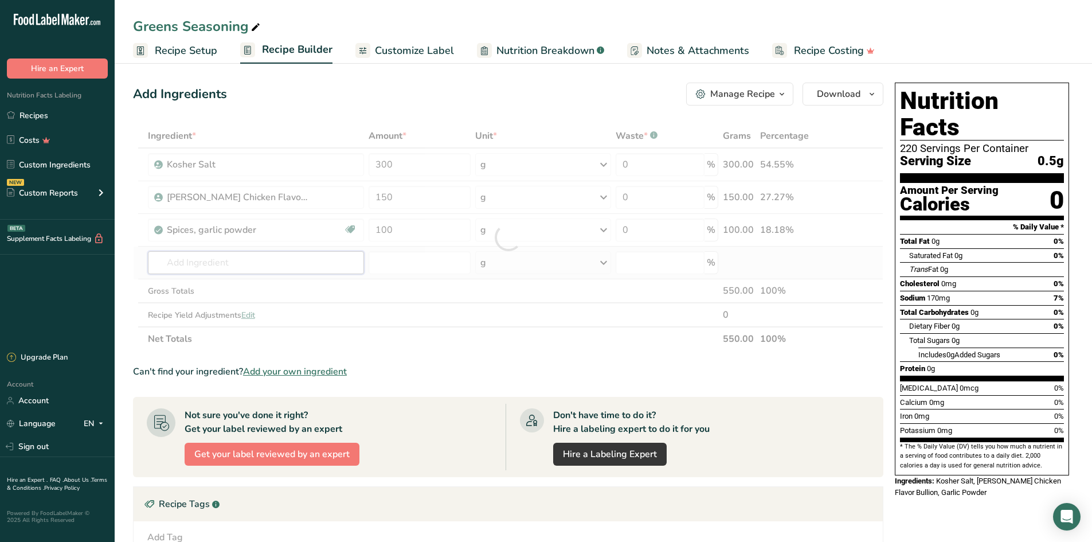
click at [219, 266] on div "Ingredient * Amount * Unit * Waste * .a-a{fill:#347362;}.b-a{fill:#fff;} Grams …" at bounding box center [508, 237] width 750 height 227
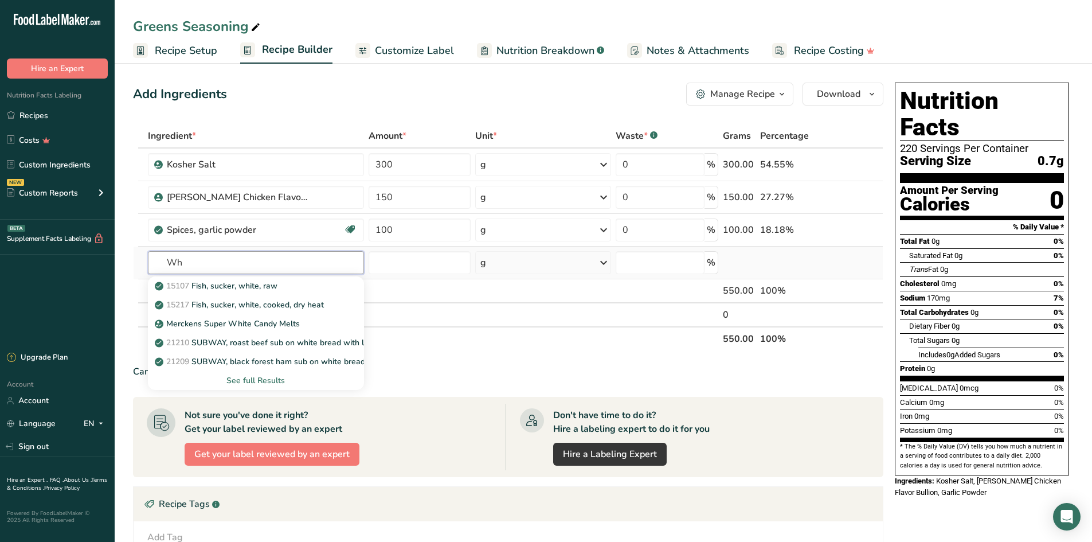
type input "W"
type input "Sugar"
click at [232, 368] on link "19335 [GEOGRAPHIC_DATA], granulated" at bounding box center [256, 361] width 216 height 19
type input "Sugars, granulated"
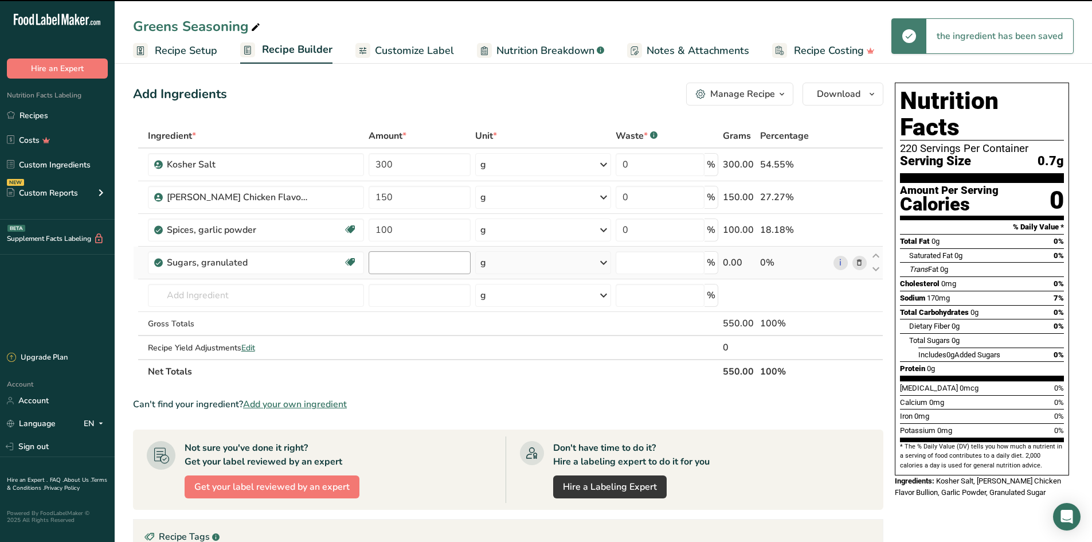
type input "0"
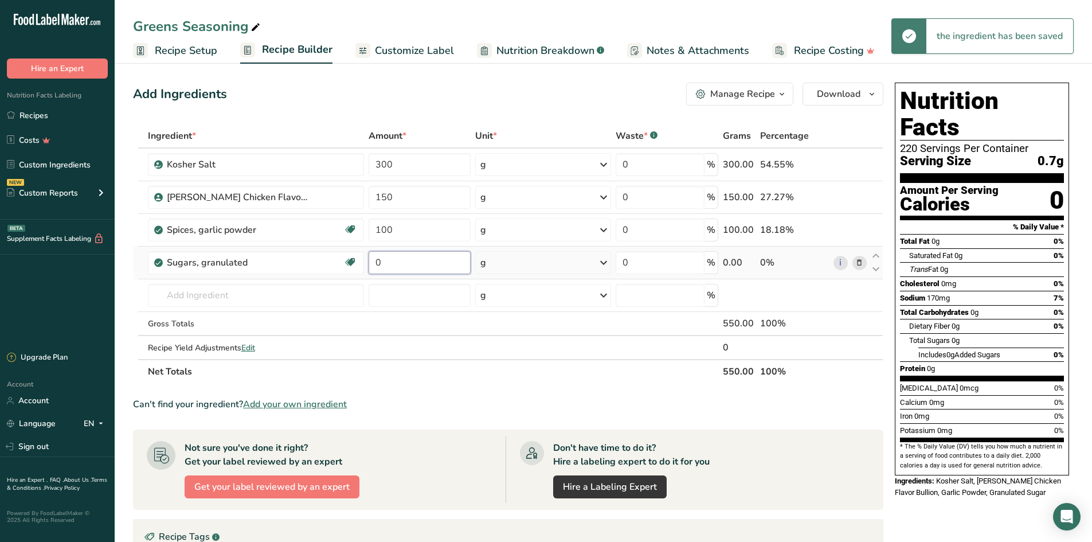
click at [386, 262] on input "0" at bounding box center [420, 262] width 102 height 23
drag, startPoint x: 386, startPoint y: 262, endPoint x: 352, endPoint y: 262, distance: 33.8
click at [353, 262] on tr "Sugars, granulated Dairy free Gluten free Vegan Vegetarian Soy free 0 g Portion…" at bounding box center [508, 262] width 749 height 33
type input "100"
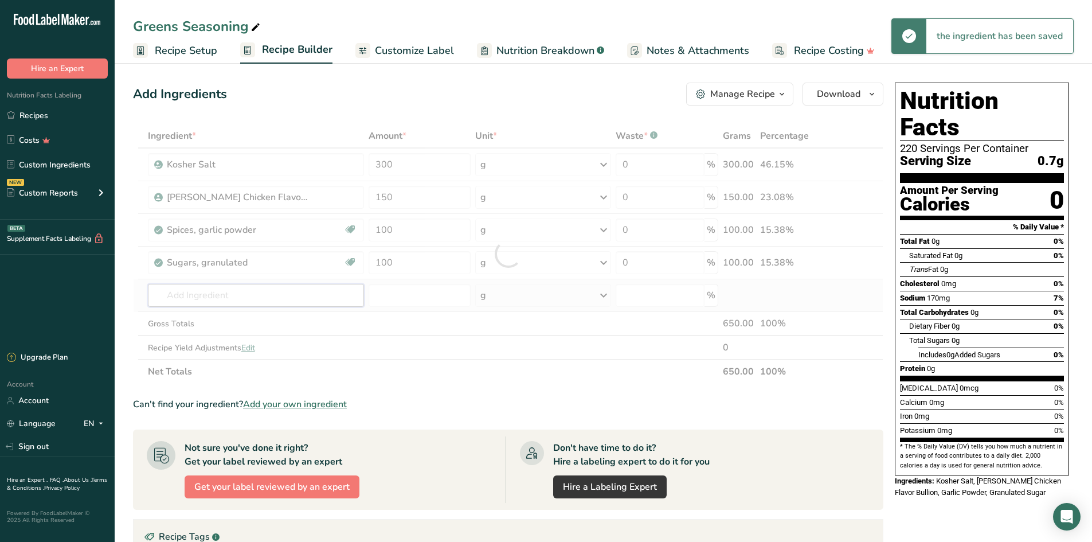
click at [178, 288] on div "Ingredient * Amount * Unit * Waste * .a-a{fill:#347362;}.b-a{fill:#fff;} Grams …" at bounding box center [508, 254] width 750 height 260
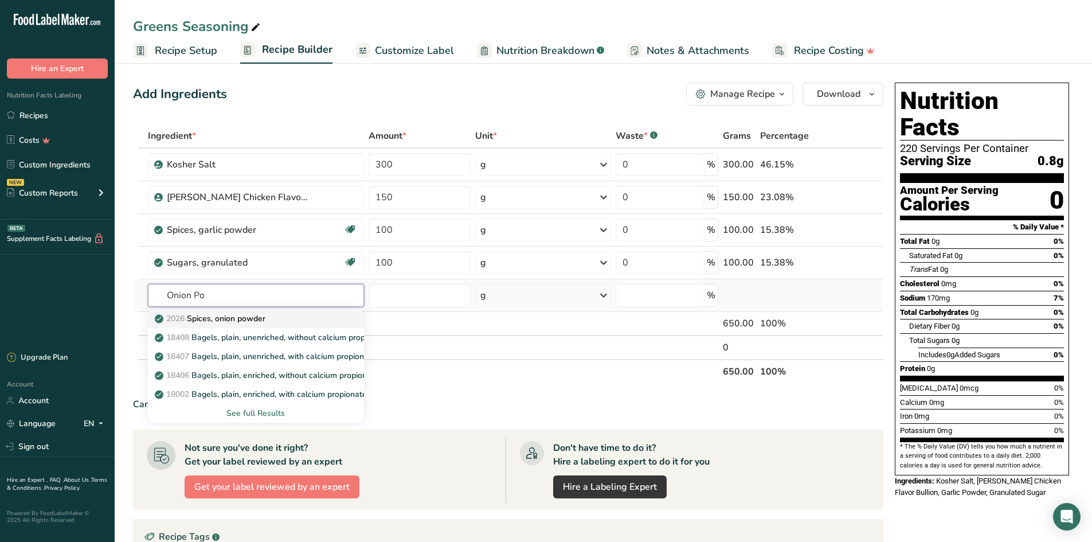
type input "Onion Po"
click at [234, 317] on p "2026 Spices, onion powder" at bounding box center [211, 318] width 108 height 12
type input "Spices, onion powder"
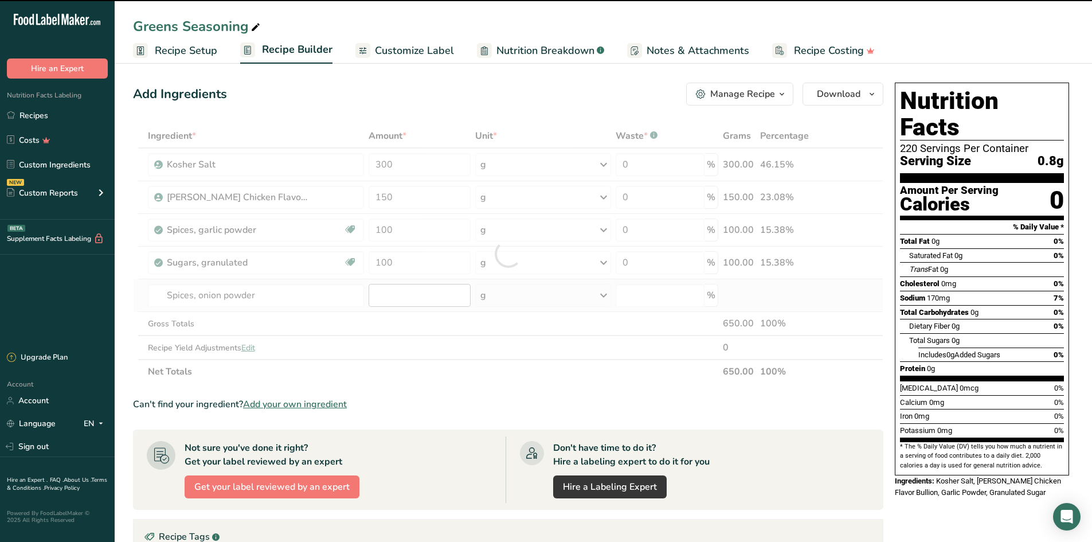
type input "0"
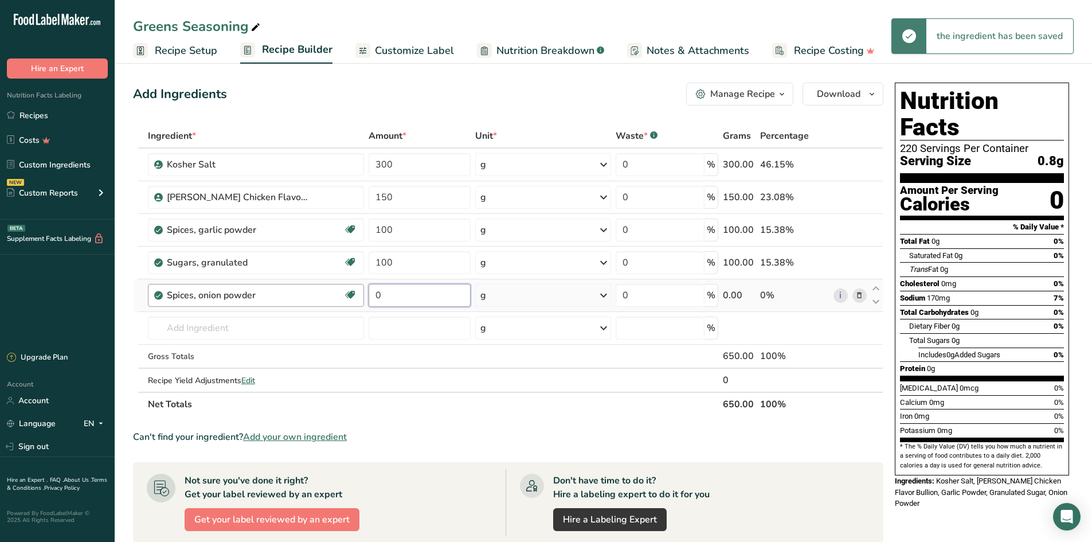
drag, startPoint x: 388, startPoint y: 293, endPoint x: 359, endPoint y: 289, distance: 29.5
click at [359, 289] on tr "Spices, onion powder Source of Antioxidants [MEDICAL_DATA] Effect Dairy free Gl…" at bounding box center [508, 295] width 749 height 33
type input "75"
click at [271, 339] on div "Ingredient * Amount * Unit * Waste * .a-a{fill:#347362;}.b-a{fill:#fff;} Grams …" at bounding box center [508, 270] width 750 height 292
click at [185, 328] on input "text" at bounding box center [256, 327] width 216 height 23
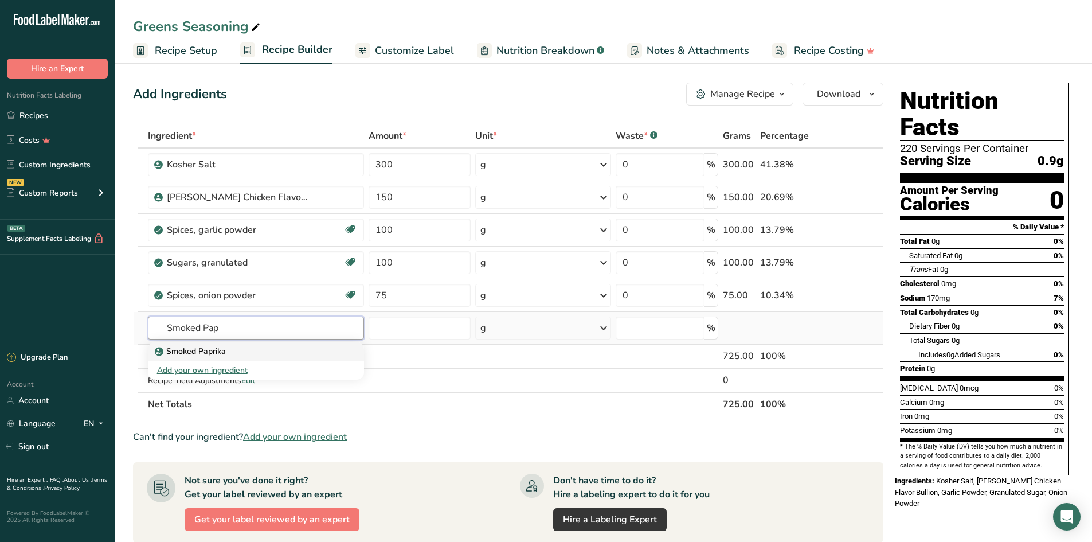
type input "Smoked Pap"
click at [187, 351] on p "Smoked Paprika" at bounding box center [191, 351] width 69 height 12
type input "Smoked Paprika"
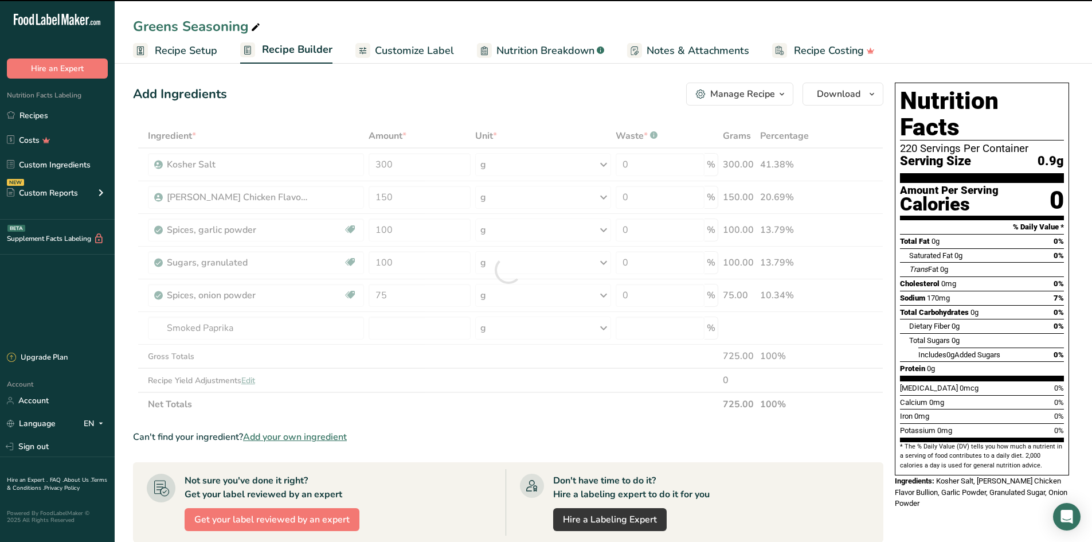
type input "0"
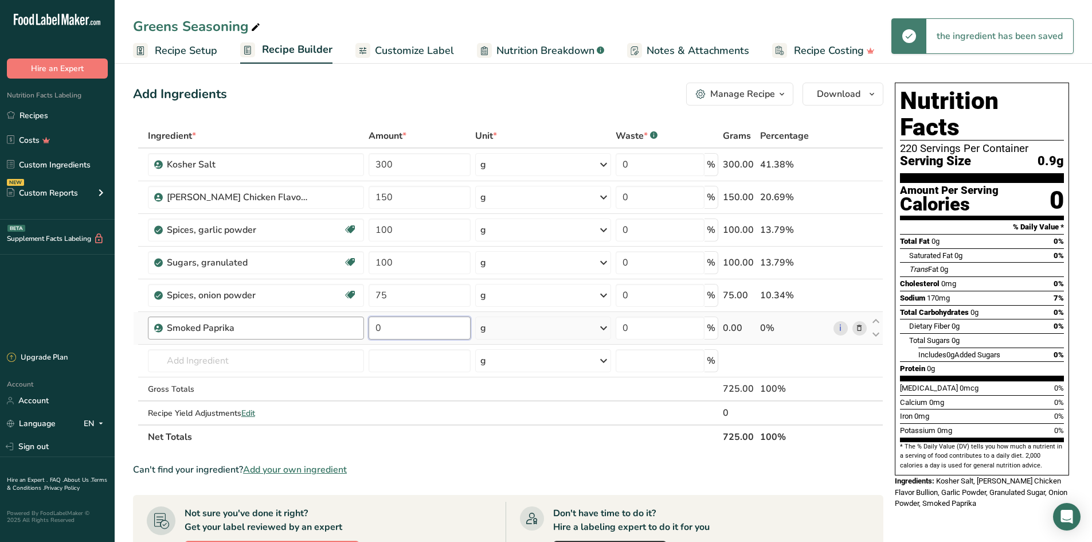
drag, startPoint x: 396, startPoint y: 330, endPoint x: 341, endPoint y: 326, distance: 55.2
click at [341, 326] on tr "Smoked Paprika 0 g Weight Units g kg mg See more Volume Units l Volume units re…" at bounding box center [508, 328] width 749 height 33
type input "50"
click at [291, 366] on div "Ingredient * Amount * Unit * Waste * .a-a{fill:#347362;}.b-a{fill:#fff;} Grams …" at bounding box center [508, 286] width 750 height 325
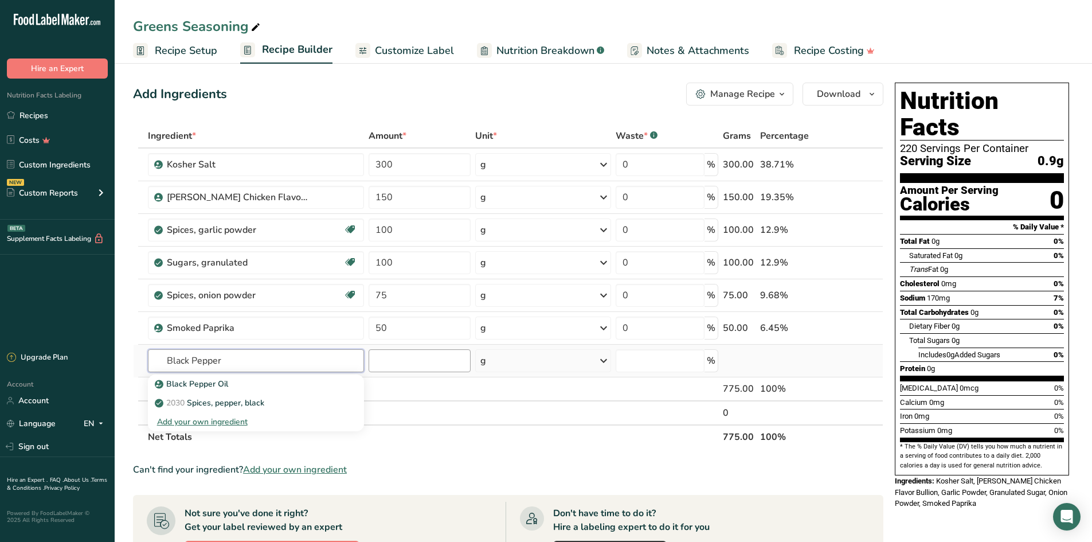
type input "Black Pepper"
click at [398, 360] on input "number" at bounding box center [420, 360] width 102 height 23
click at [257, 358] on input "text" at bounding box center [256, 360] width 216 height 23
type input "Black Pepp"
click at [222, 401] on p "2030 Spices, pepper, black" at bounding box center [210, 403] width 107 height 12
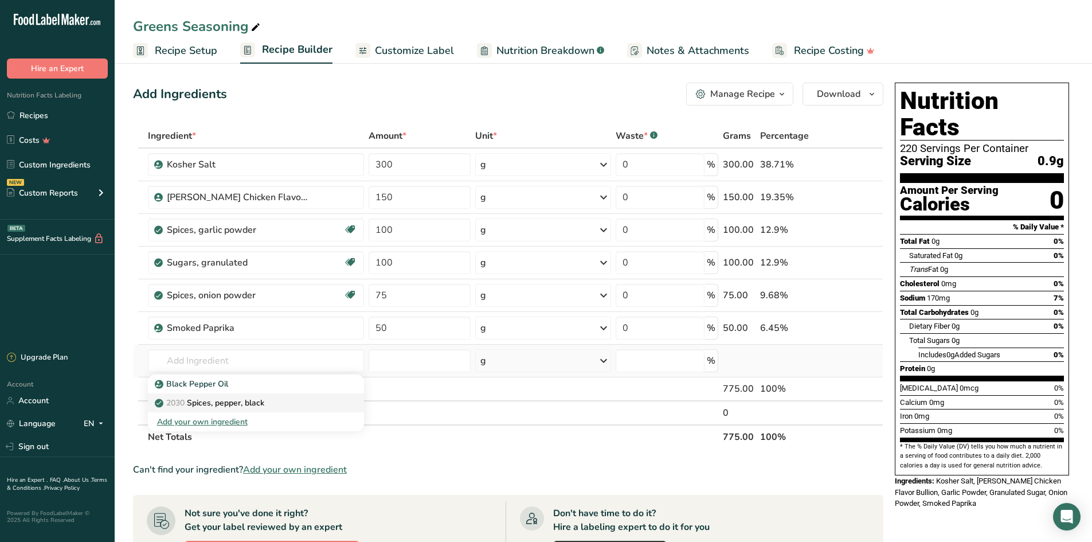
type input "Spices, pepper, black"
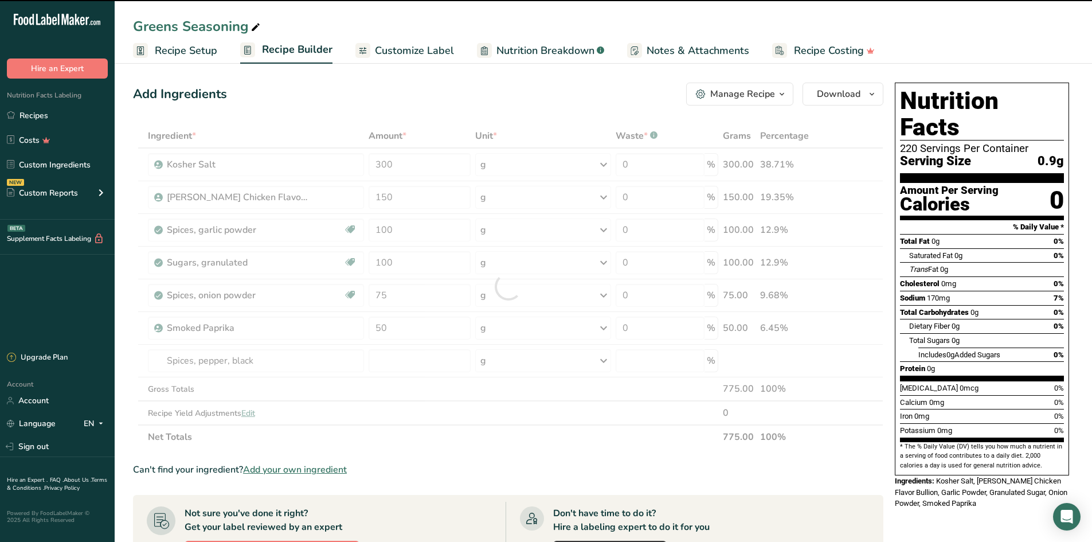
click at [388, 357] on div at bounding box center [508, 286] width 750 height 325
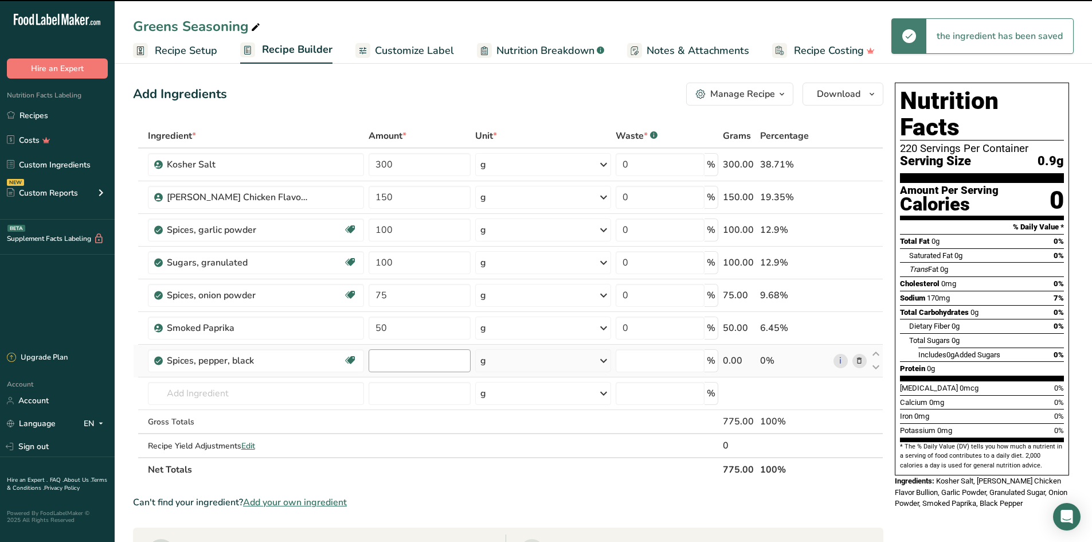
type input "0"
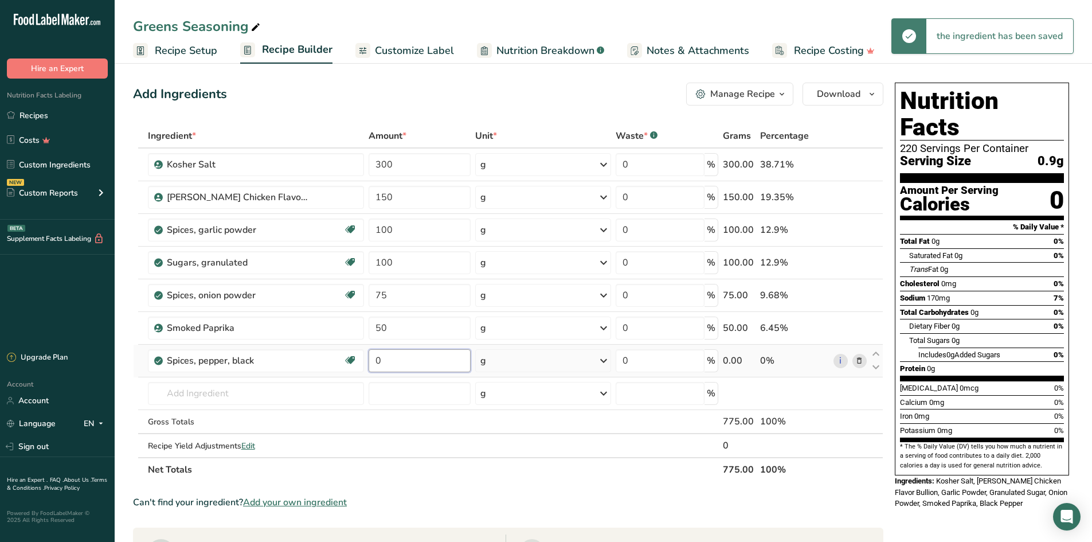
click at [388, 358] on input "0" at bounding box center [420, 360] width 102 height 23
drag, startPoint x: 388, startPoint y: 358, endPoint x: 357, endPoint y: 358, distance: 30.9
click at [366, 358] on td "0" at bounding box center [419, 360] width 107 height 33
type input "50"
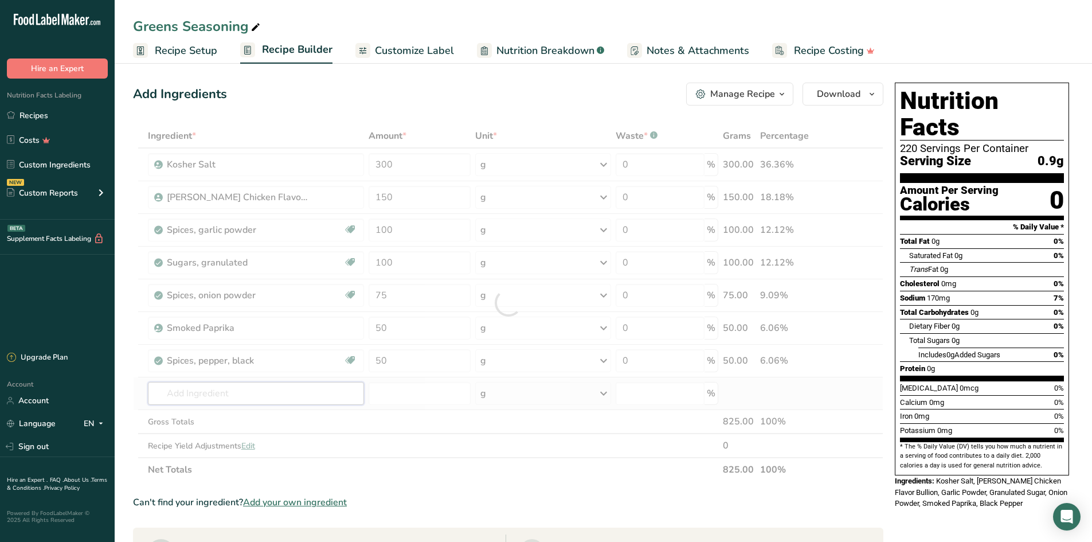
click at [194, 401] on div "Ingredient * Amount * Unit * Waste * .a-a{fill:#347362;}.b-a{fill:#fff;} Grams …" at bounding box center [508, 303] width 750 height 358
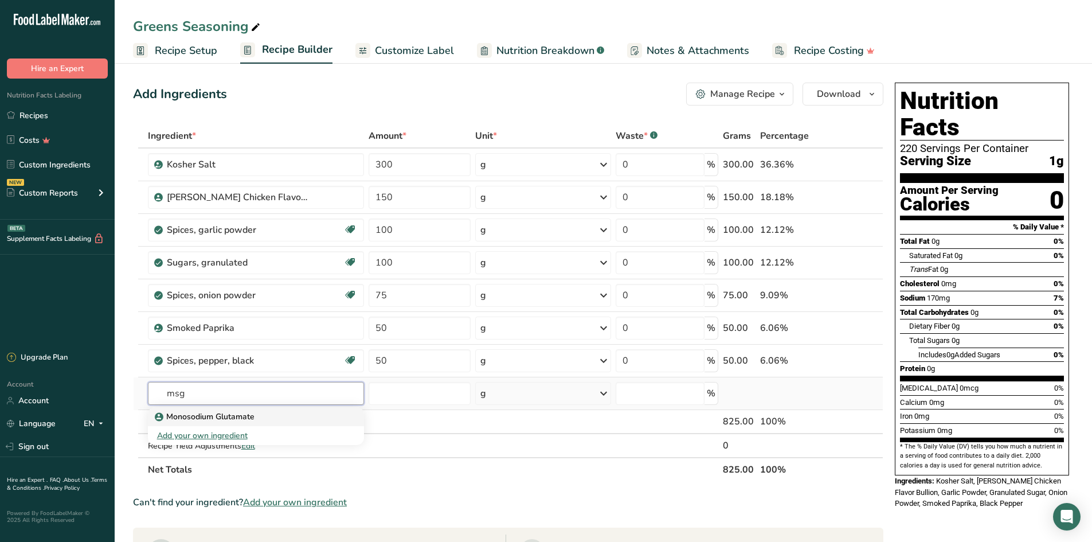
type input "msg"
click at [193, 413] on p "Monosodium Glutamate" at bounding box center [205, 416] width 97 height 12
type input "Monosodium Glutamate"
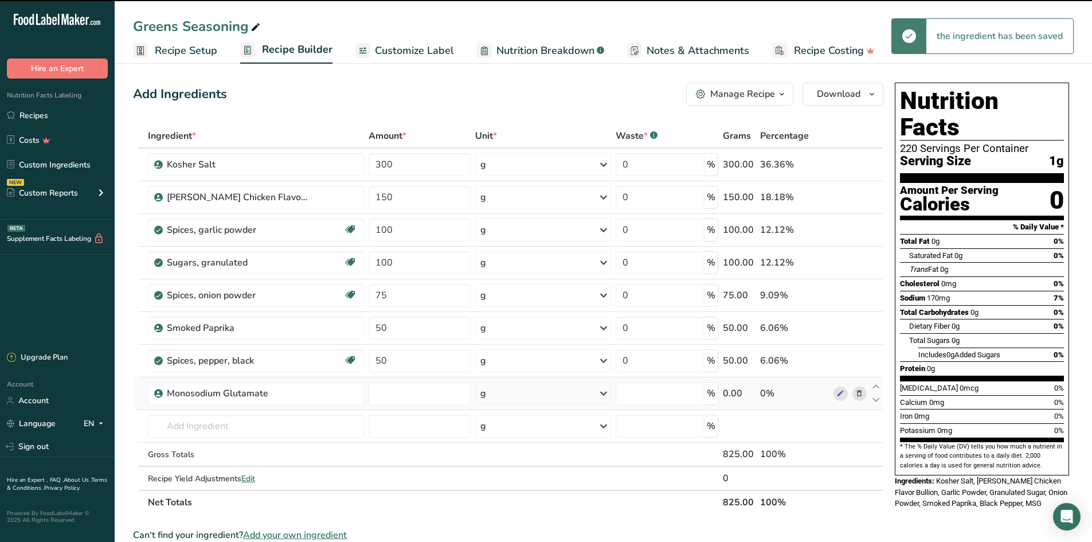
type input "0"
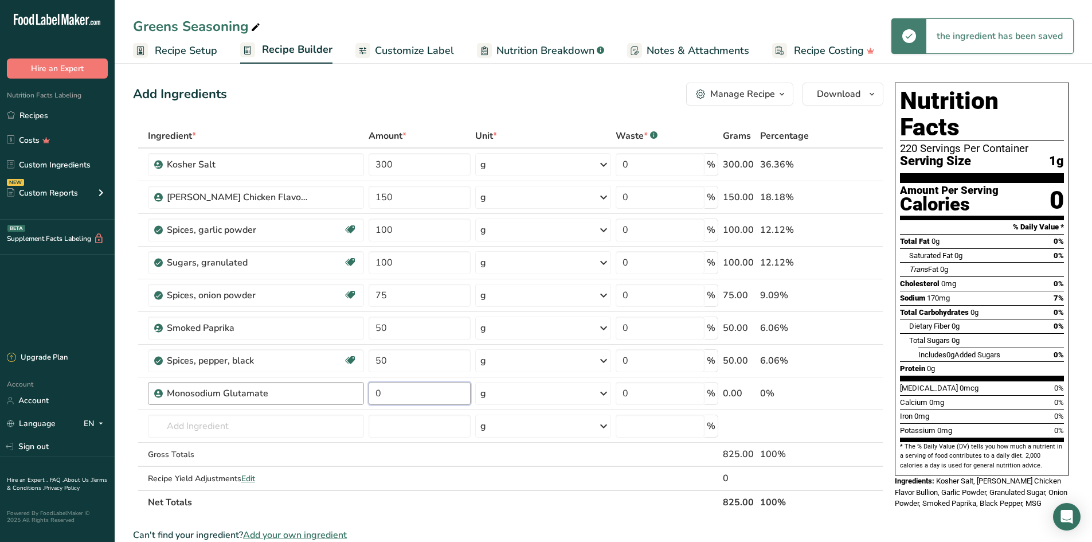
drag, startPoint x: 391, startPoint y: 390, endPoint x: 350, endPoint y: 390, distance: 41.8
click at [350, 390] on tr "Monosodium Glutamate 0 g Weight Units g kg mg See more Volume Units l Volume un…" at bounding box center [508, 393] width 749 height 33
type input "20"
click at [350, 89] on div "Add Ingredients Manage Recipe Delete Recipe Duplicate Recipe Scale Recipe Save …" at bounding box center [508, 94] width 750 height 23
click at [183, 53] on span "Recipe Setup" at bounding box center [186, 50] width 62 height 15
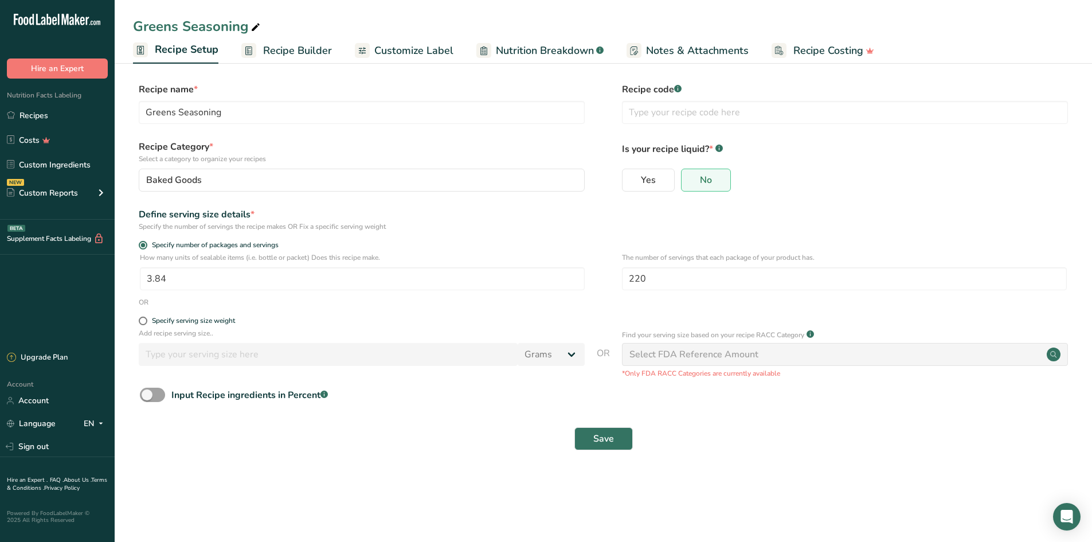
click at [612, 426] on div "Save" at bounding box center [603, 438] width 940 height 37
click at [605, 433] on span "Save" at bounding box center [603, 439] width 21 height 14
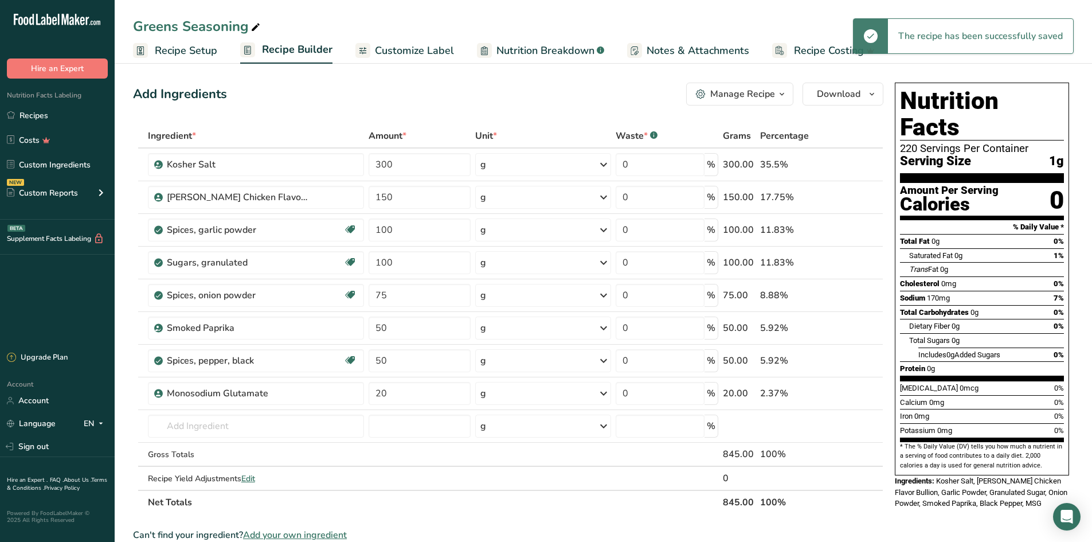
click at [403, 50] on span "Customize Label" at bounding box center [414, 50] width 79 height 15
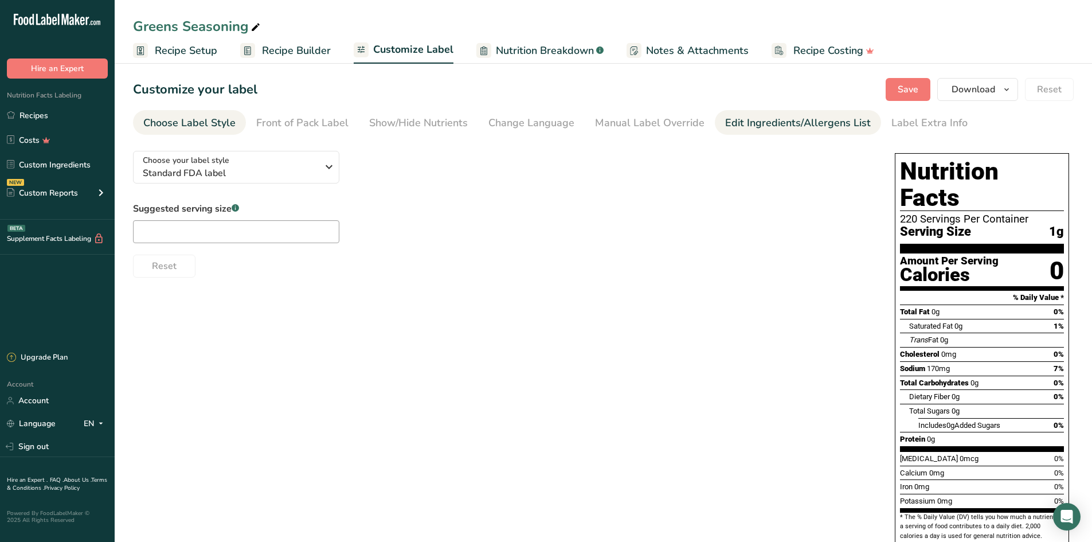
click at [746, 123] on div "Edit Ingredients/Allergens List" at bounding box center [798, 122] width 146 height 15
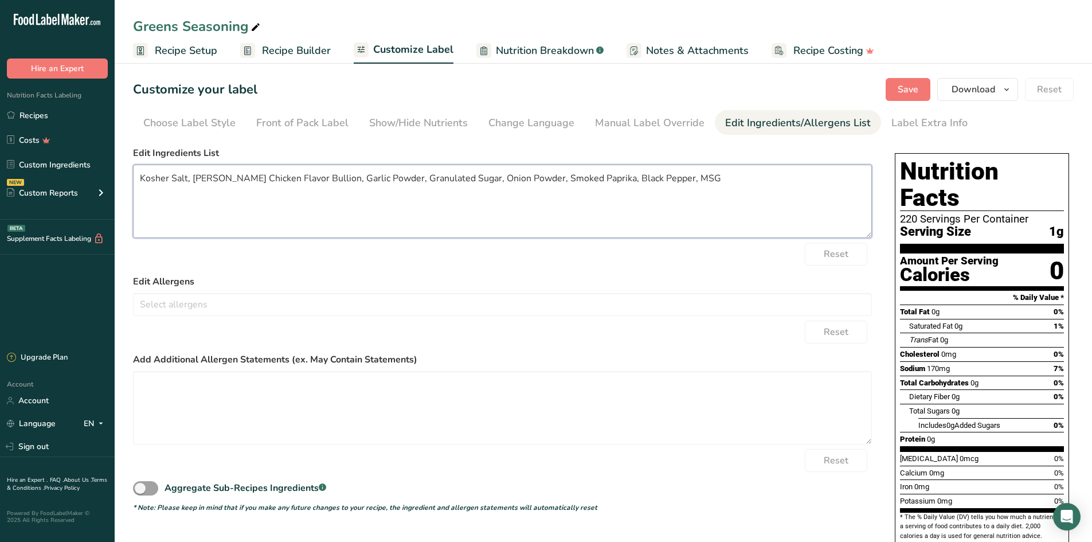
click at [174, 177] on textarea "Kosher Salt, [PERSON_NAME] Chicken Flavor Bullion, Garlic Powder, Granulated Su…" at bounding box center [502, 200] width 739 height 73
click at [276, 174] on textarea "Salt, [PERSON_NAME] Chicken Flavor Bullion, Garlic Powder, Granulated Sugar, On…" at bounding box center [502, 200] width 739 height 73
click at [245, 177] on textarea "Salt, [PERSON_NAME] Chicken Flavor Bullion, Garlic Powder, Granulated Sugar, On…" at bounding box center [502, 200] width 739 height 73
click at [248, 177] on textarea "Salt, [PERSON_NAME] Chicken Flavor Bullion, Garlic Powder, Granulated Sugar, On…" at bounding box center [502, 200] width 739 height 73
click at [285, 175] on textarea "Salt, Chicken Bullion, Garlic Powder, Granulated Sugar, Onion Powder, Smoked Pa…" at bounding box center [502, 200] width 739 height 73
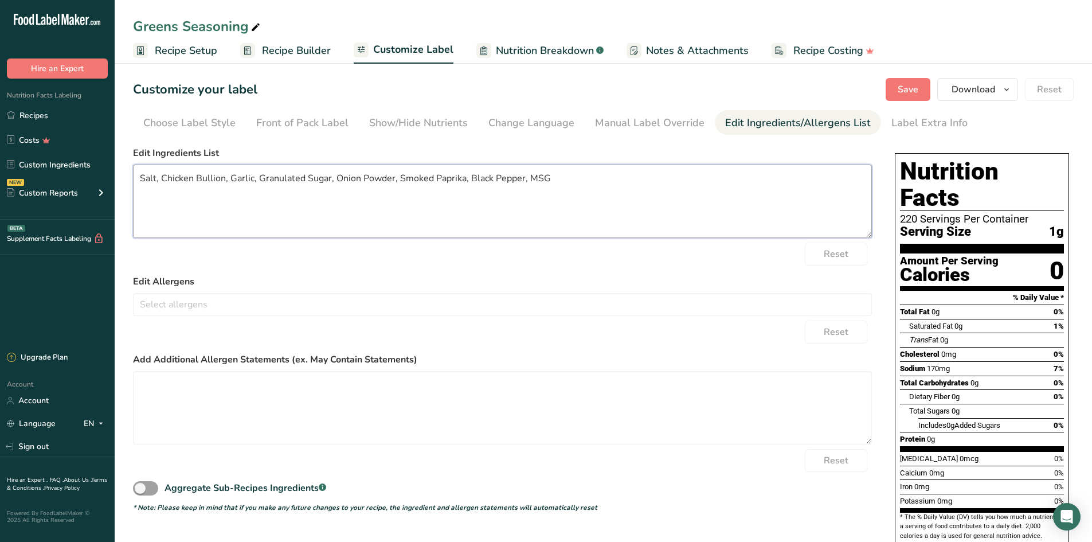
click at [305, 177] on textarea "Salt, Chicken Bullion, Garlic, Granulated Sugar, Onion Powder, Smoked Paprika, …" at bounding box center [502, 200] width 739 height 73
click at [342, 179] on textarea "Salt, Chicken Bullion, Garlic, Sugar, Onion Powder, Smoked Paprika, Black Peppe…" at bounding box center [502, 200] width 739 height 73
click at [466, 179] on textarea "Salt, Chicken Bullion, Garlic, Sugar, Onion, Smoked Paprika, Black Pepper, MSG" at bounding box center [502, 200] width 739 height 73
type textarea "Salt, Chicken Bullion, Garlic, Sugar, Onion, Smoked Paprika, Black Pepper, MSG"
click at [905, 88] on span "Save" at bounding box center [907, 90] width 21 height 14
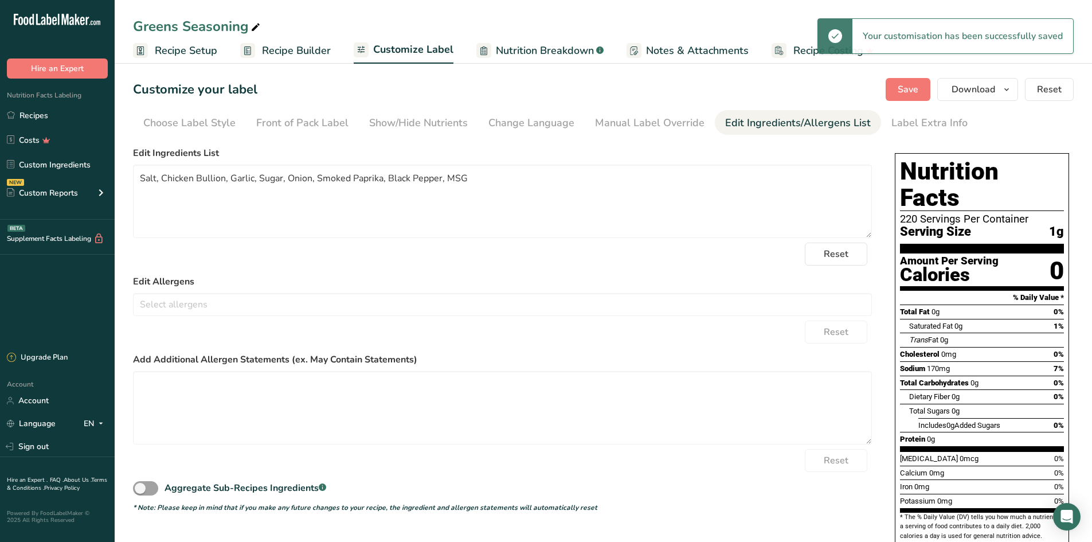
click at [192, 52] on span "Recipe Setup" at bounding box center [186, 50] width 62 height 15
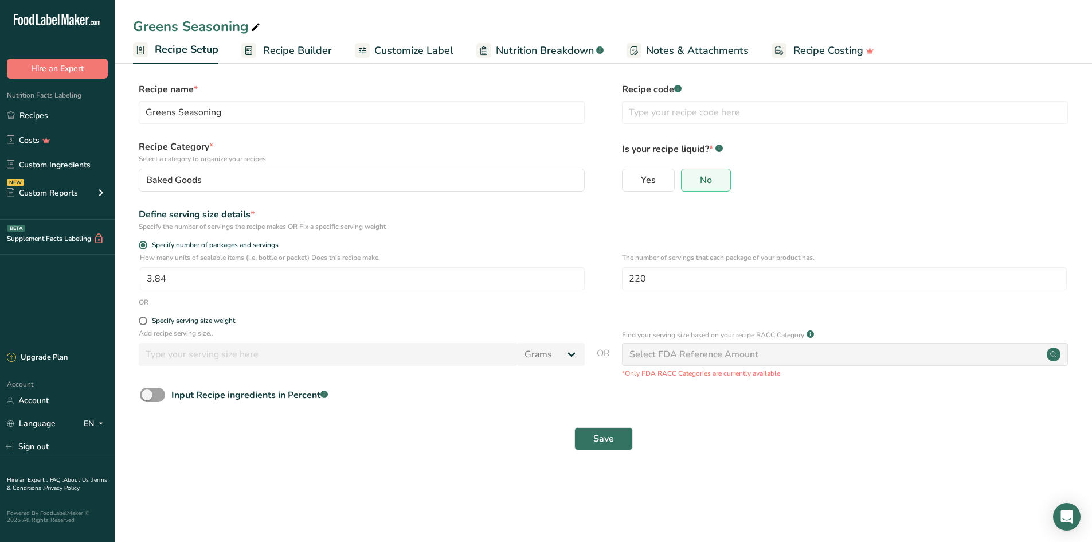
click at [280, 51] on span "Recipe Builder" at bounding box center [297, 50] width 69 height 15
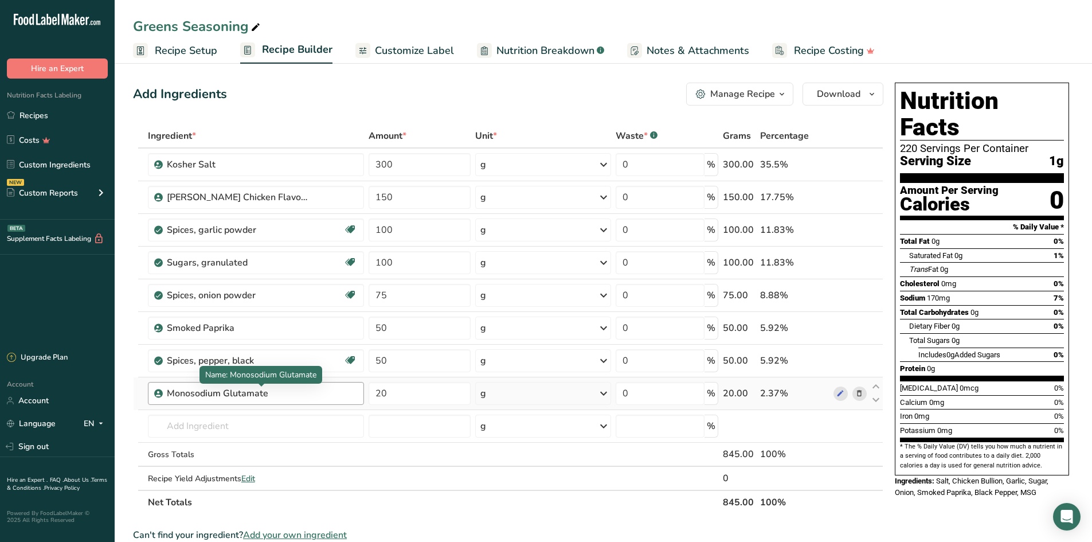
click at [264, 395] on div "Monosodium Glutamate" at bounding box center [238, 393] width 143 height 14
drag, startPoint x: 271, startPoint y: 395, endPoint x: 166, endPoint y: 395, distance: 104.9
click at [167, 395] on div "Monosodium Glutamate" at bounding box center [238, 393] width 143 height 14
copy div "Monosodium Glutamate"
click at [397, 51] on span "Customize Label" at bounding box center [414, 50] width 79 height 15
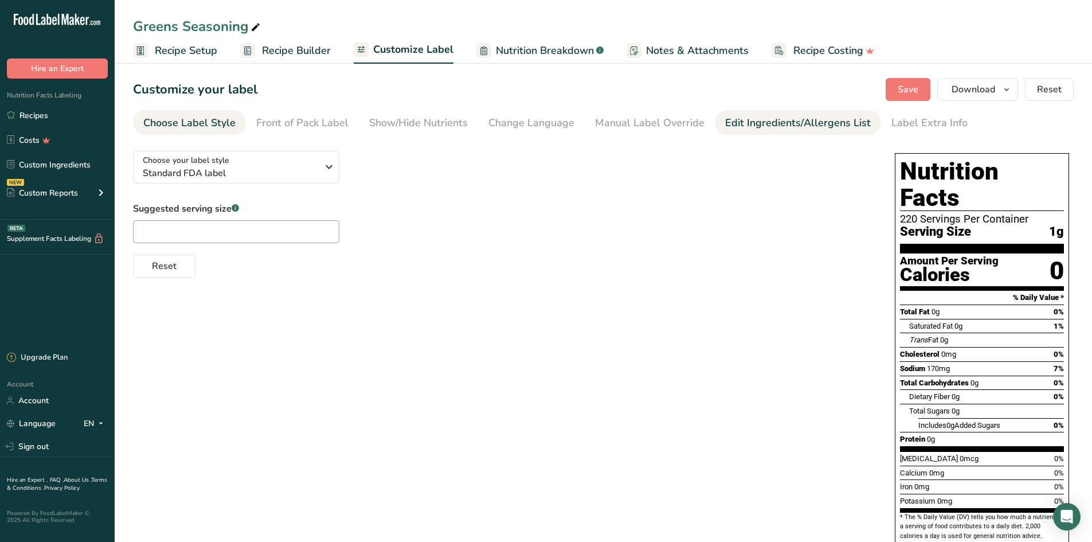
click at [770, 119] on div "Edit Ingredients/Allergens List" at bounding box center [798, 122] width 146 height 15
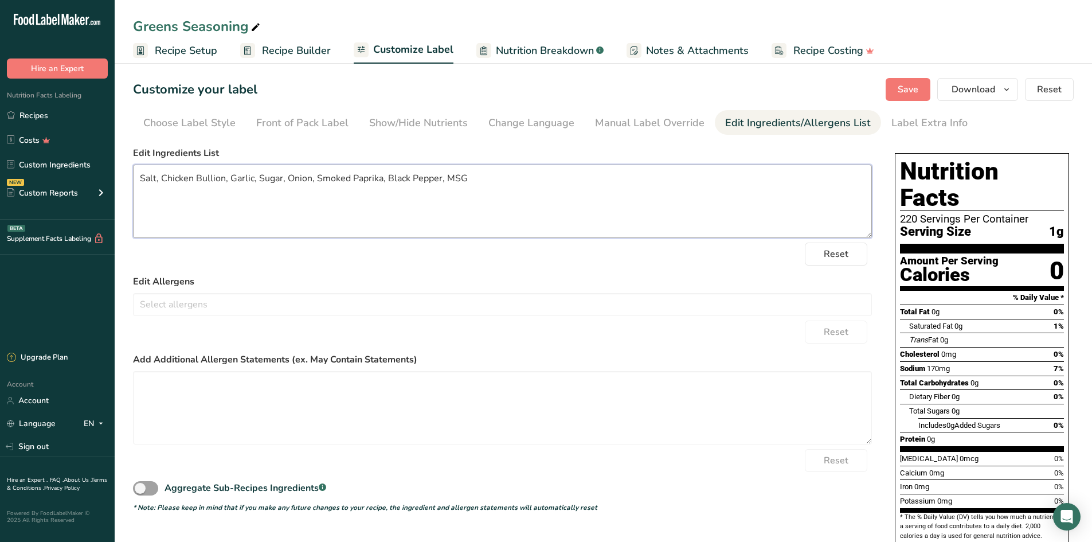
drag, startPoint x: 455, startPoint y: 177, endPoint x: 448, endPoint y: 178, distance: 6.9
click at [448, 178] on textarea "Salt, Chicken Bullion, Garlic, Sugar, Onion, Smoked Paprika, Black Pepper, MSG" at bounding box center [502, 200] width 739 height 73
paste textarea "onosodium Glutamate"
type textarea "Salt, Chicken Bullion, Garlic, Sugar, Onion, Smoked Paprika, Black Pepper, Mono…"
click at [900, 84] on span "Save" at bounding box center [907, 90] width 21 height 14
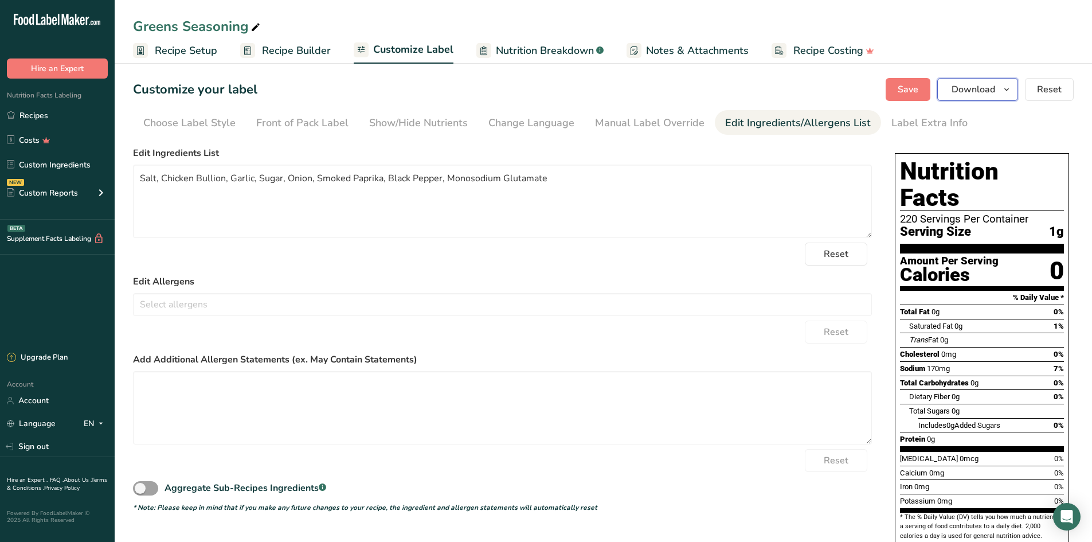
click at [1004, 93] on icon "button" at bounding box center [1006, 90] width 9 height 14
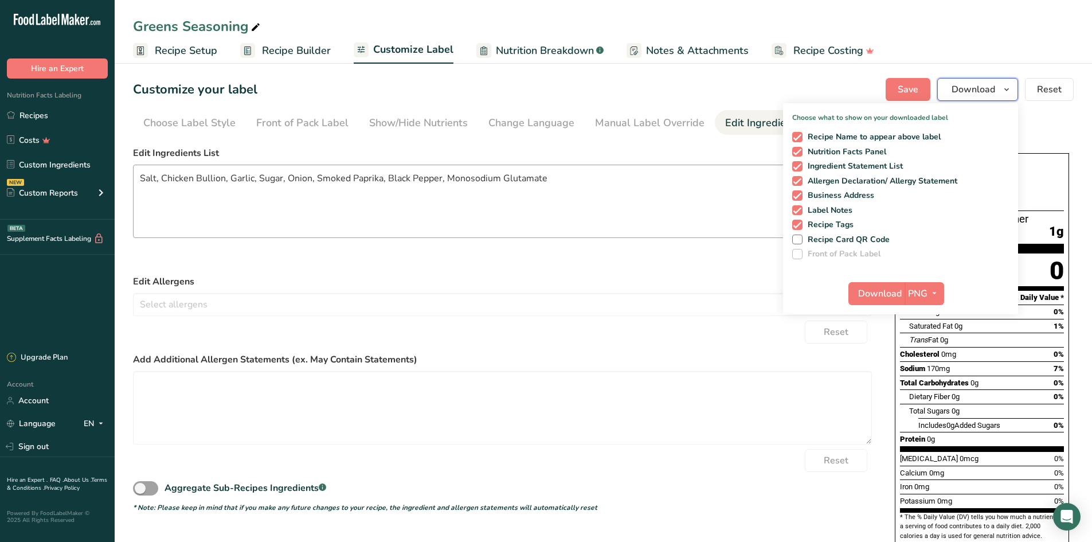
scroll to position [41, 0]
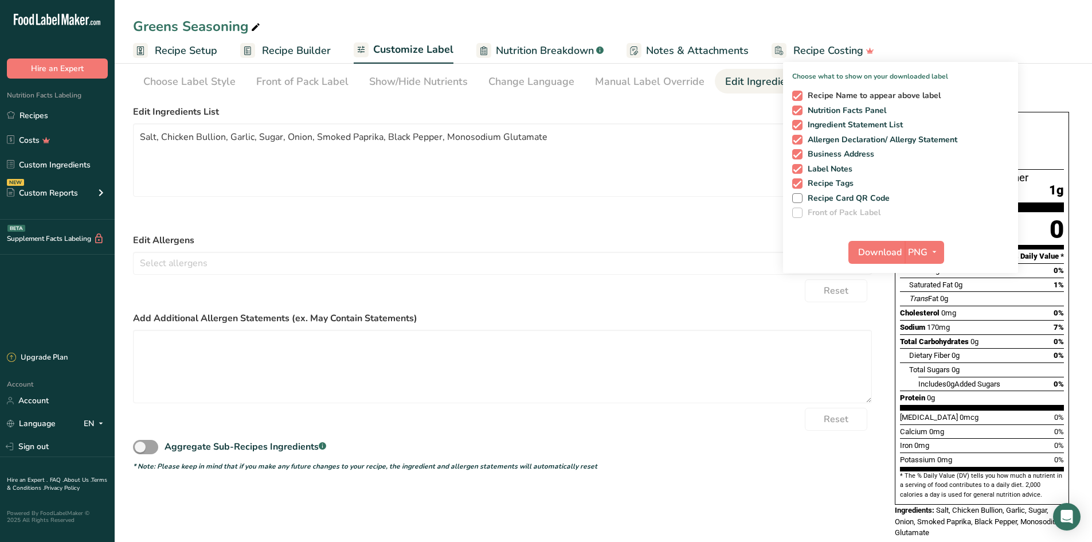
click at [804, 91] on span "Recipe Name to appear above label" at bounding box center [871, 96] width 139 height 10
click at [799, 92] on input "Recipe Name to appear above label" at bounding box center [795, 95] width 7 height 7
checkbox input "false"
click at [810, 139] on span "Allergen Declaration/ Allergy Statement" at bounding box center [879, 140] width 155 height 10
click at [799, 139] on input "Allergen Declaration/ Allergy Statement" at bounding box center [795, 139] width 7 height 7
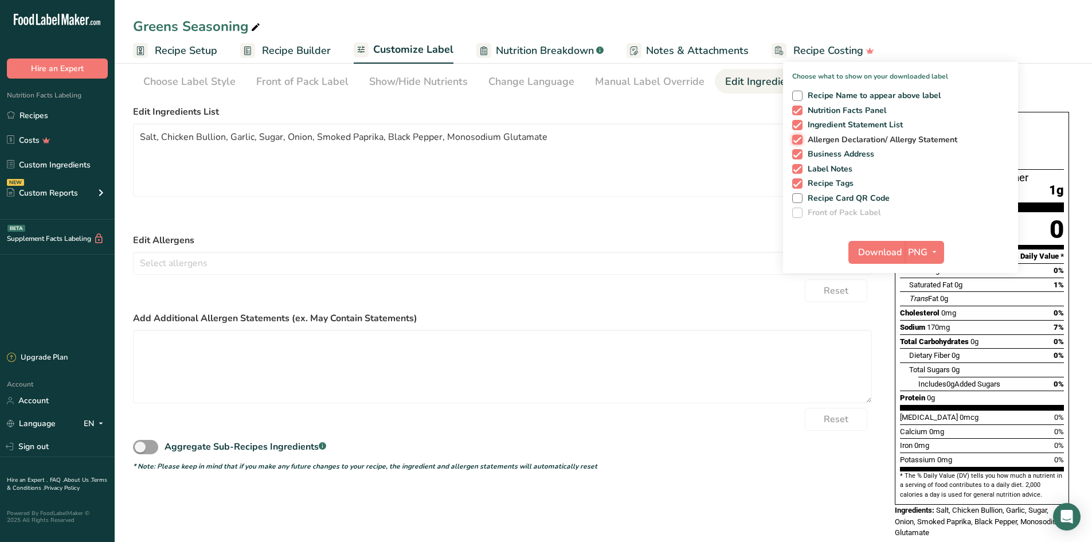
checkbox input "false"
click at [812, 155] on span "Business Address" at bounding box center [838, 154] width 72 height 10
click at [799, 155] on input "Business Address" at bounding box center [795, 153] width 7 height 7
checkbox input "false"
click at [807, 166] on span "Label Notes" at bounding box center [827, 169] width 50 height 10
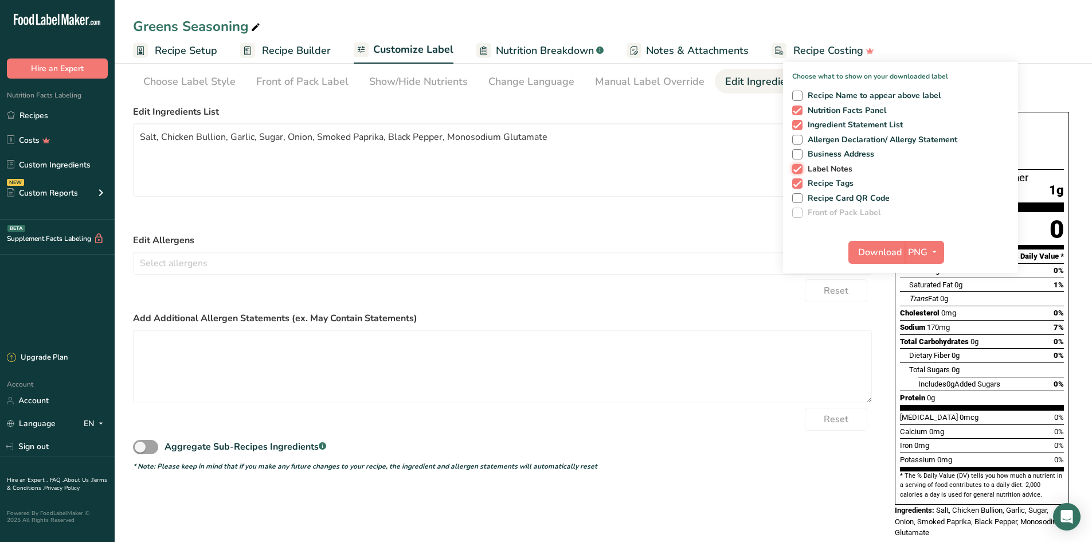
click at [799, 166] on input "Label Notes" at bounding box center [795, 168] width 7 height 7
checkbox input "false"
click at [809, 178] on span "Recipe Tags" at bounding box center [828, 183] width 52 height 10
click at [799, 179] on input "Recipe Tags" at bounding box center [795, 182] width 7 height 7
checkbox input "false"
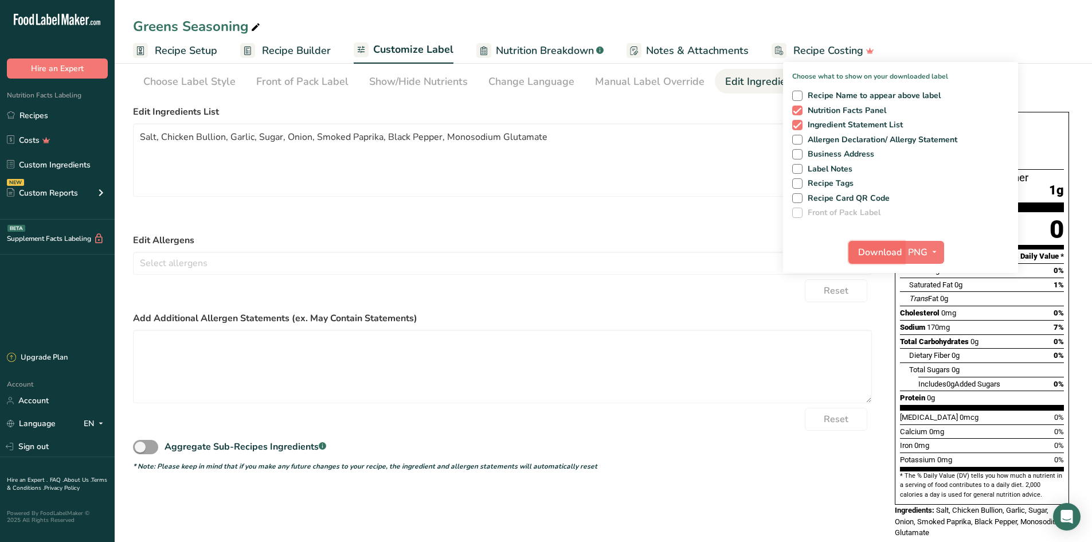
click at [865, 254] on span "Download" at bounding box center [880, 252] width 44 height 14
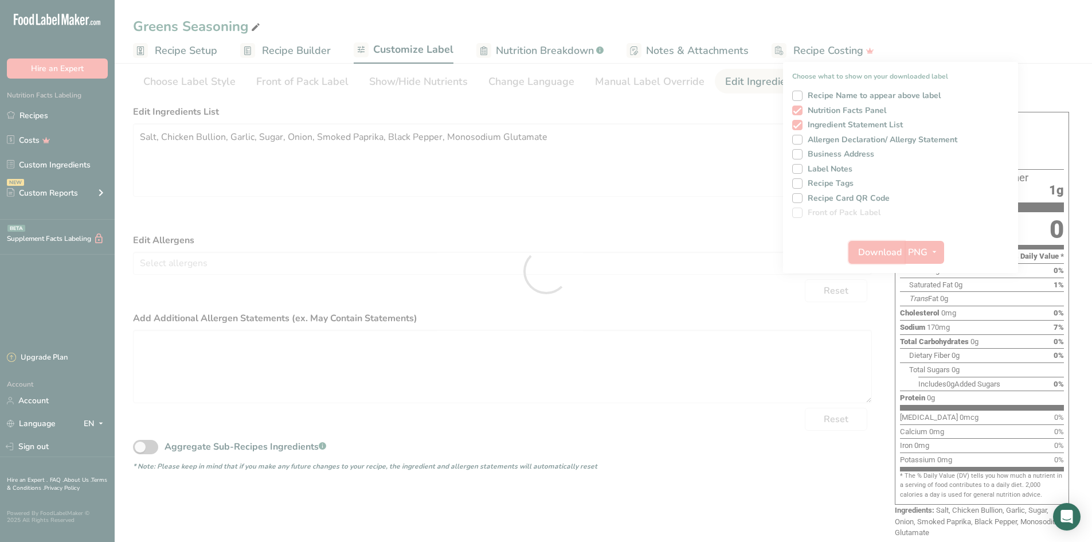
scroll to position [0, 0]
